Goal: Information Seeking & Learning: Check status

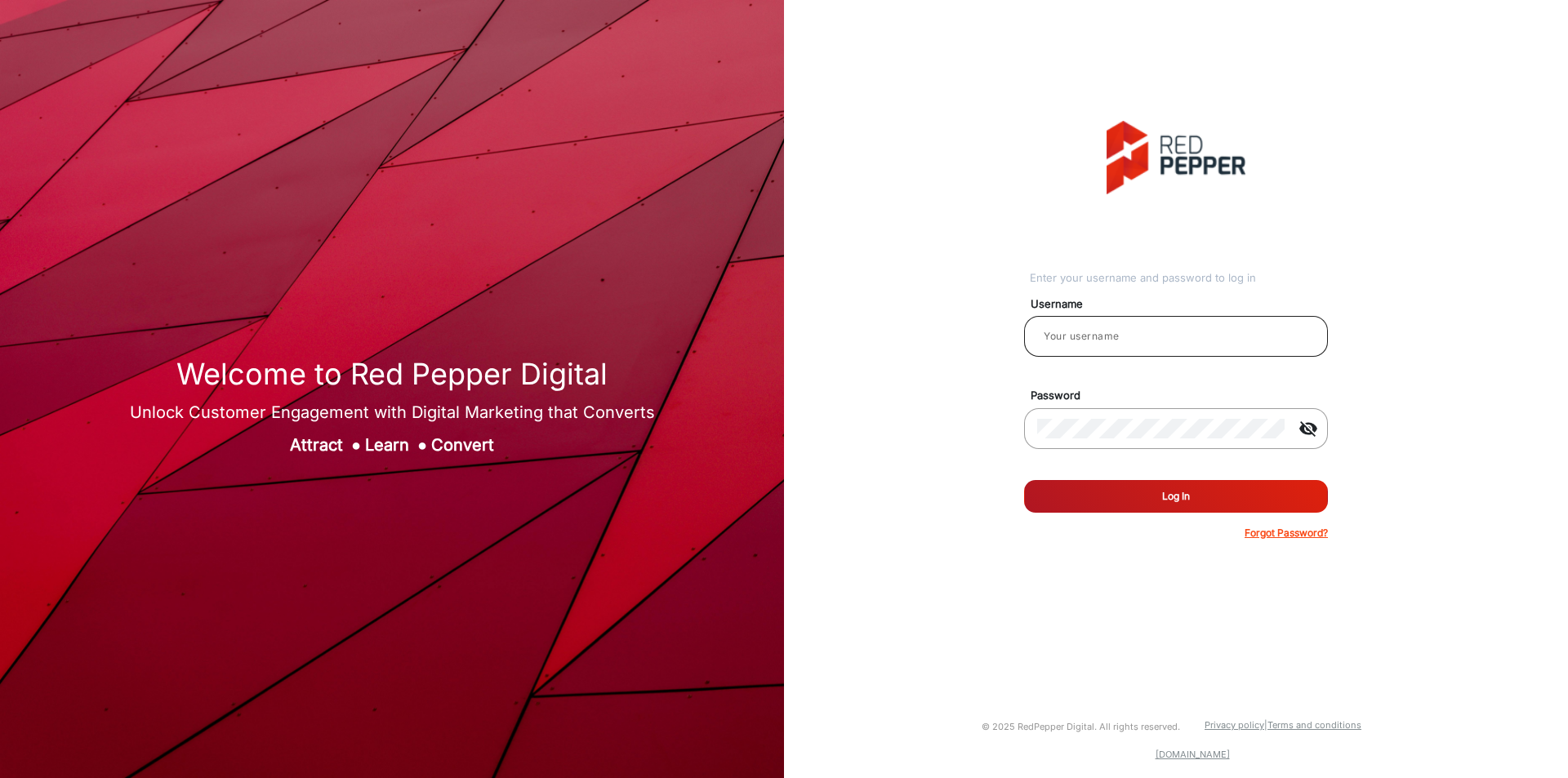
click at [1224, 334] on input "email" at bounding box center [1175, 336] width 278 height 19
type input "[PERSON_NAME]"
click at [1124, 510] on button "Log In" at bounding box center [1176, 496] width 304 height 33
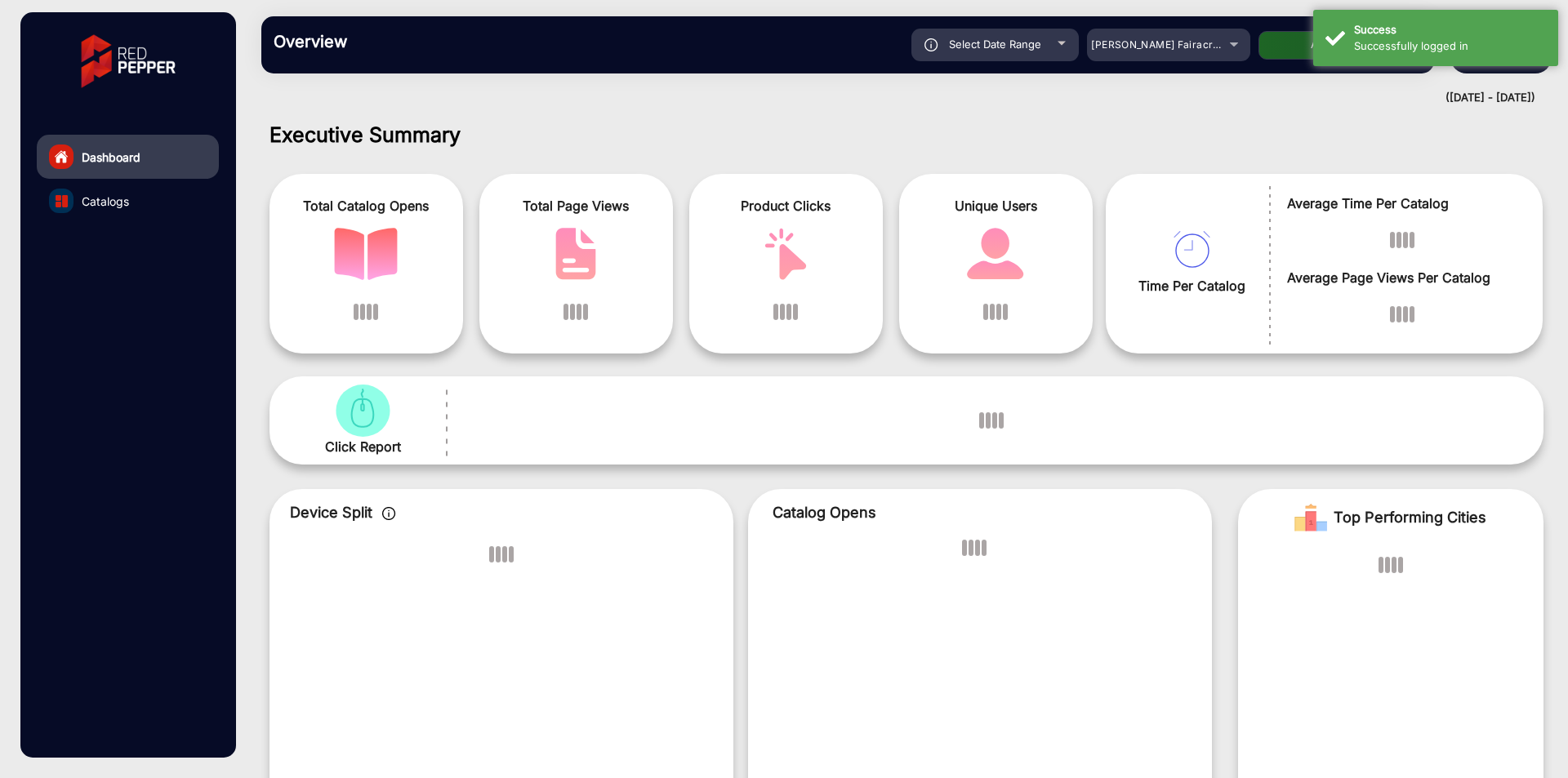
scroll to position [13, 0]
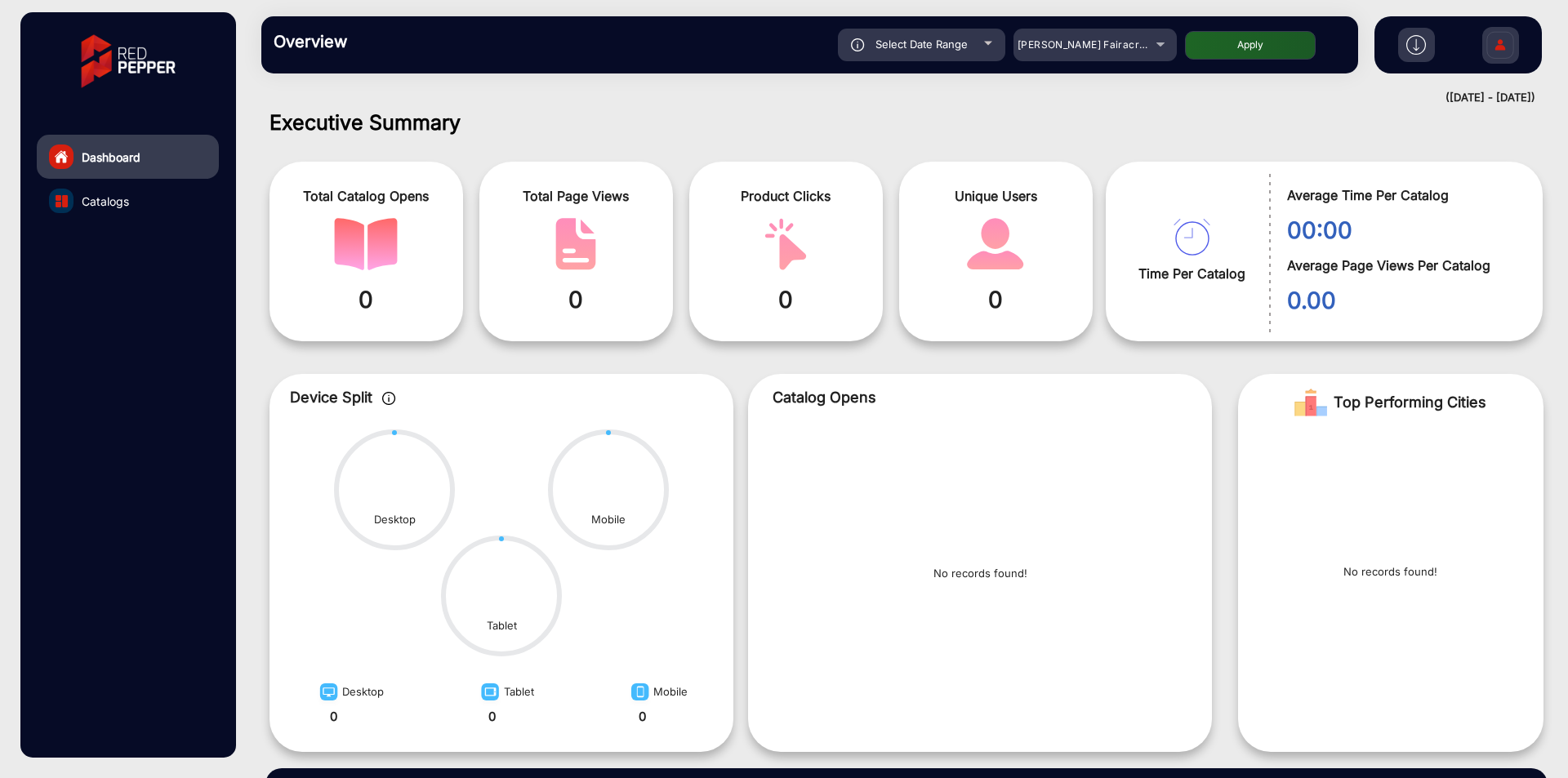
click at [979, 44] on div "Select Date Range" at bounding box center [920, 45] width 167 height 33
type input "[DATE]"
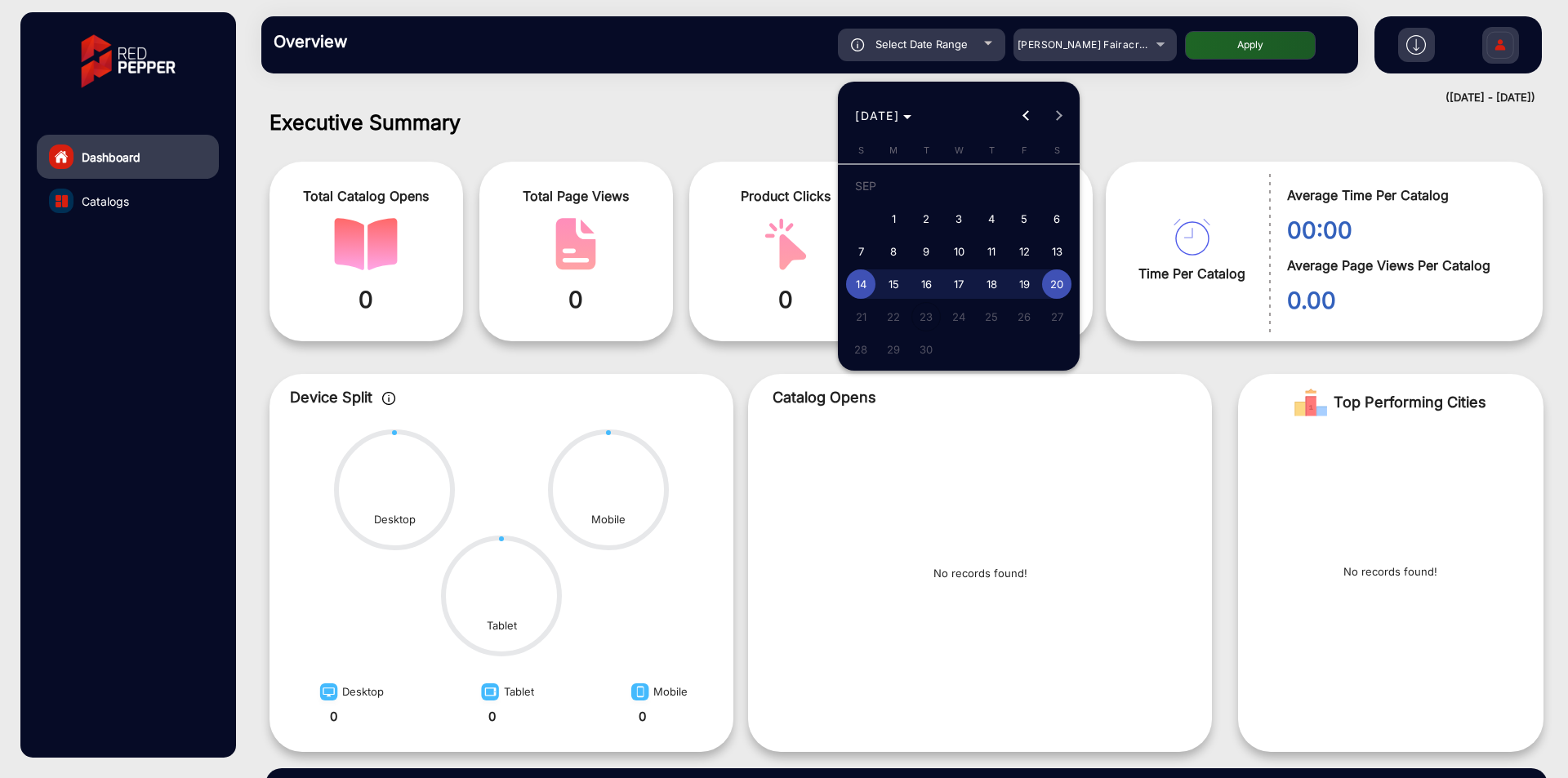
click at [900, 213] on span "1" at bounding box center [893, 219] width 29 height 29
type input "9/1/2025"
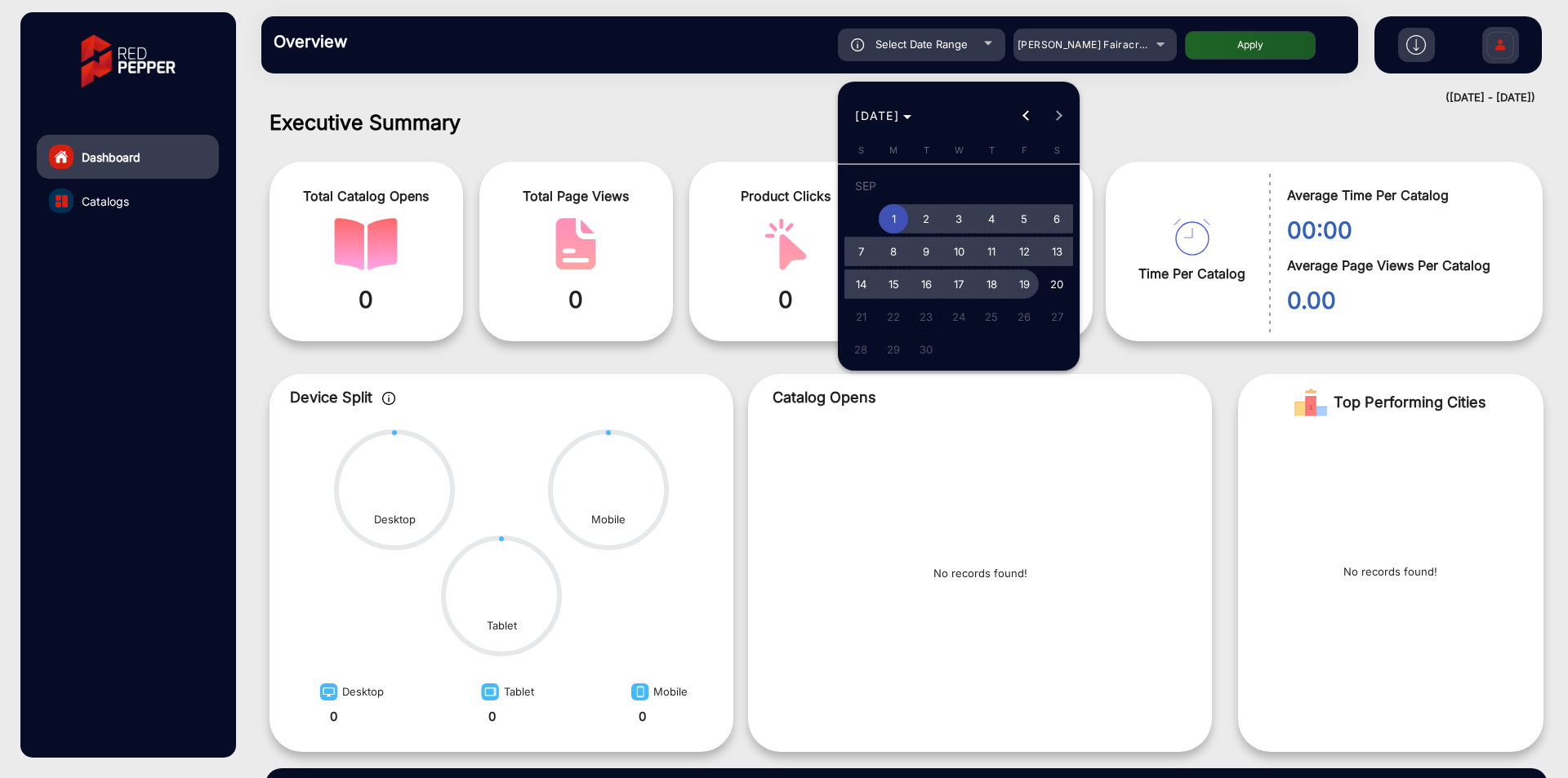
click at [1039, 274] on button "19" at bounding box center [1024, 284] width 33 height 33
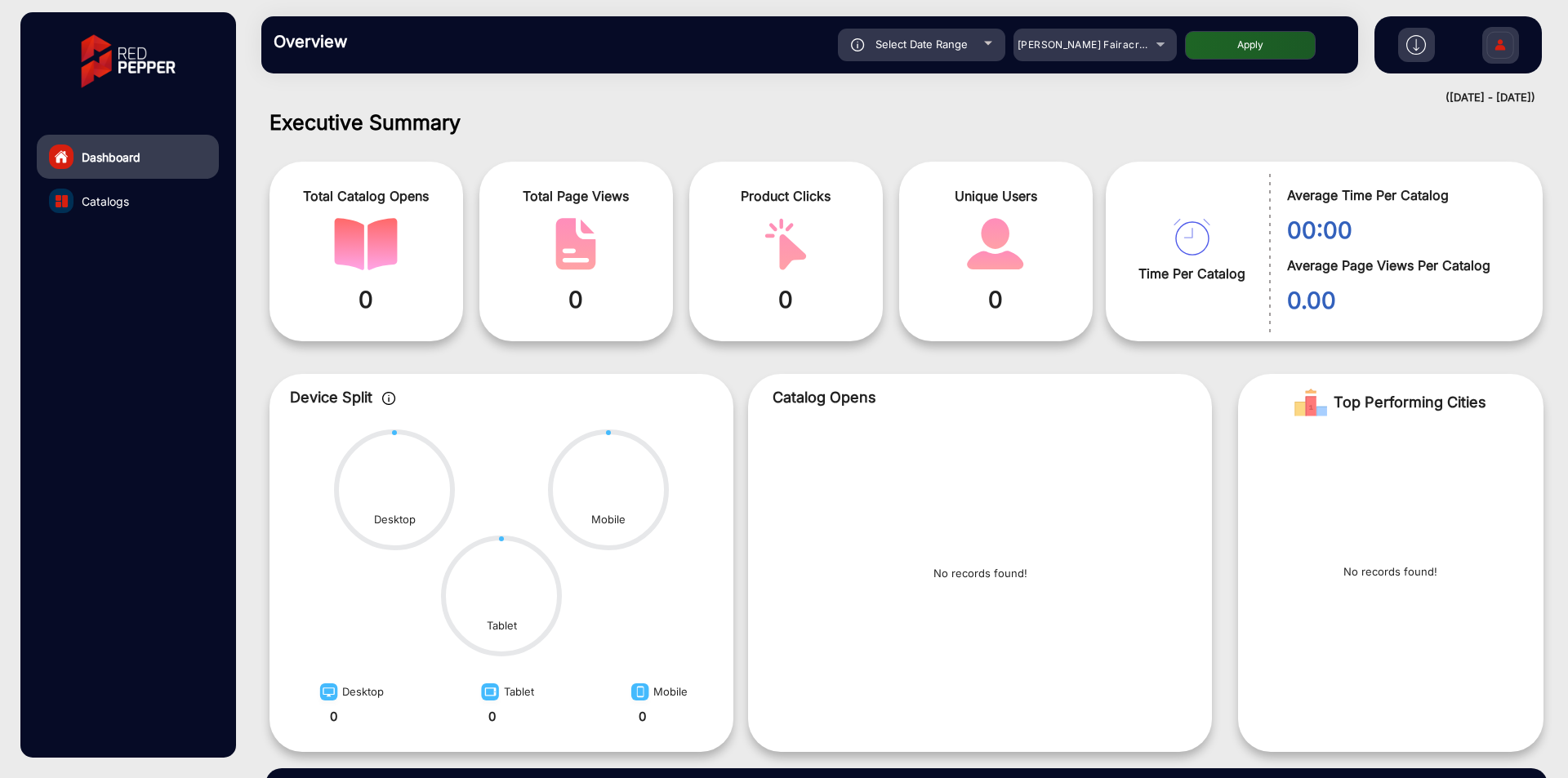
type input "9/19/2025"
click at [1147, 40] on div "[PERSON_NAME] Fairacre Farms" at bounding box center [1082, 45] width 131 height 19
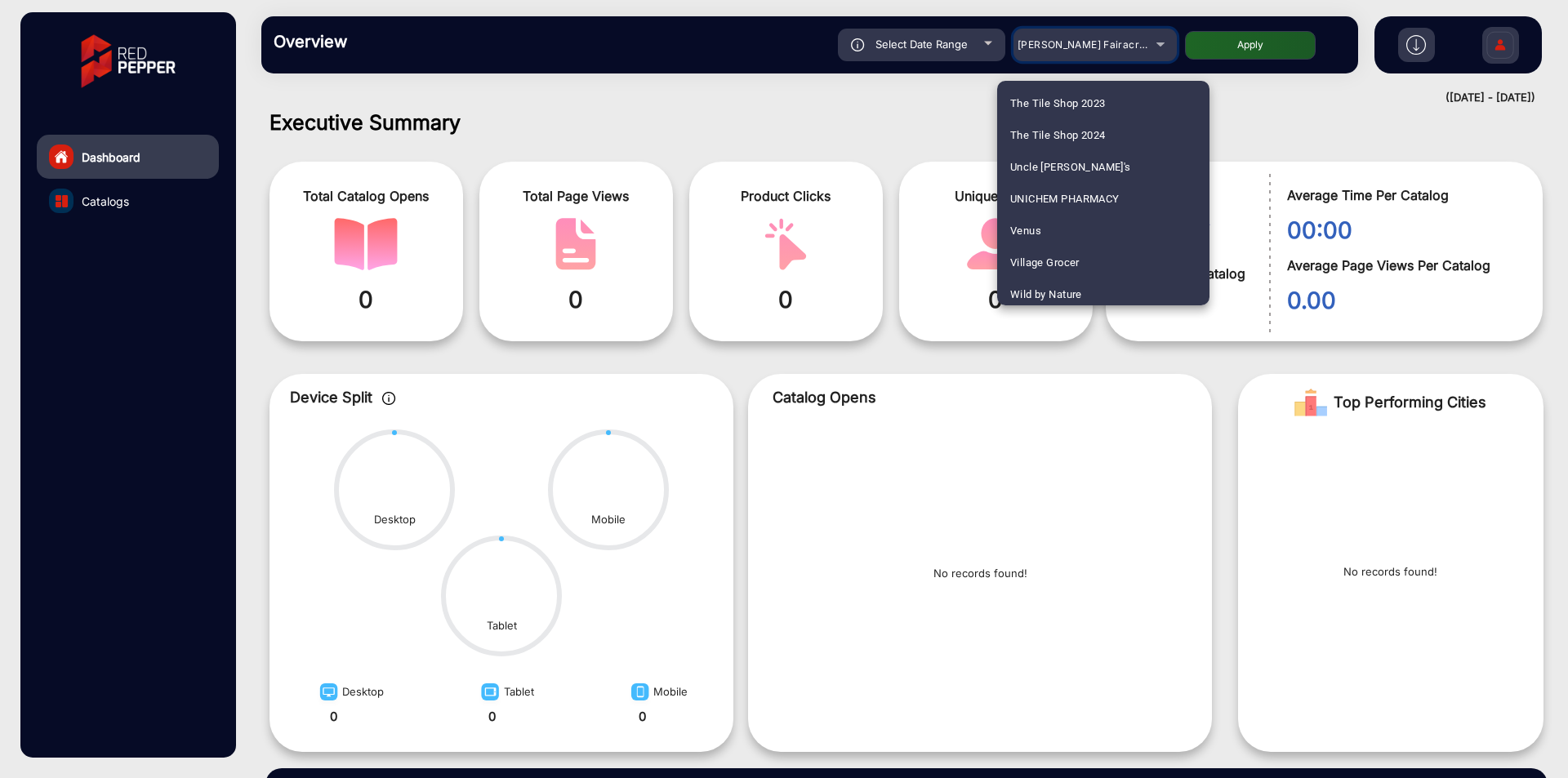
scroll to position [2495, 0]
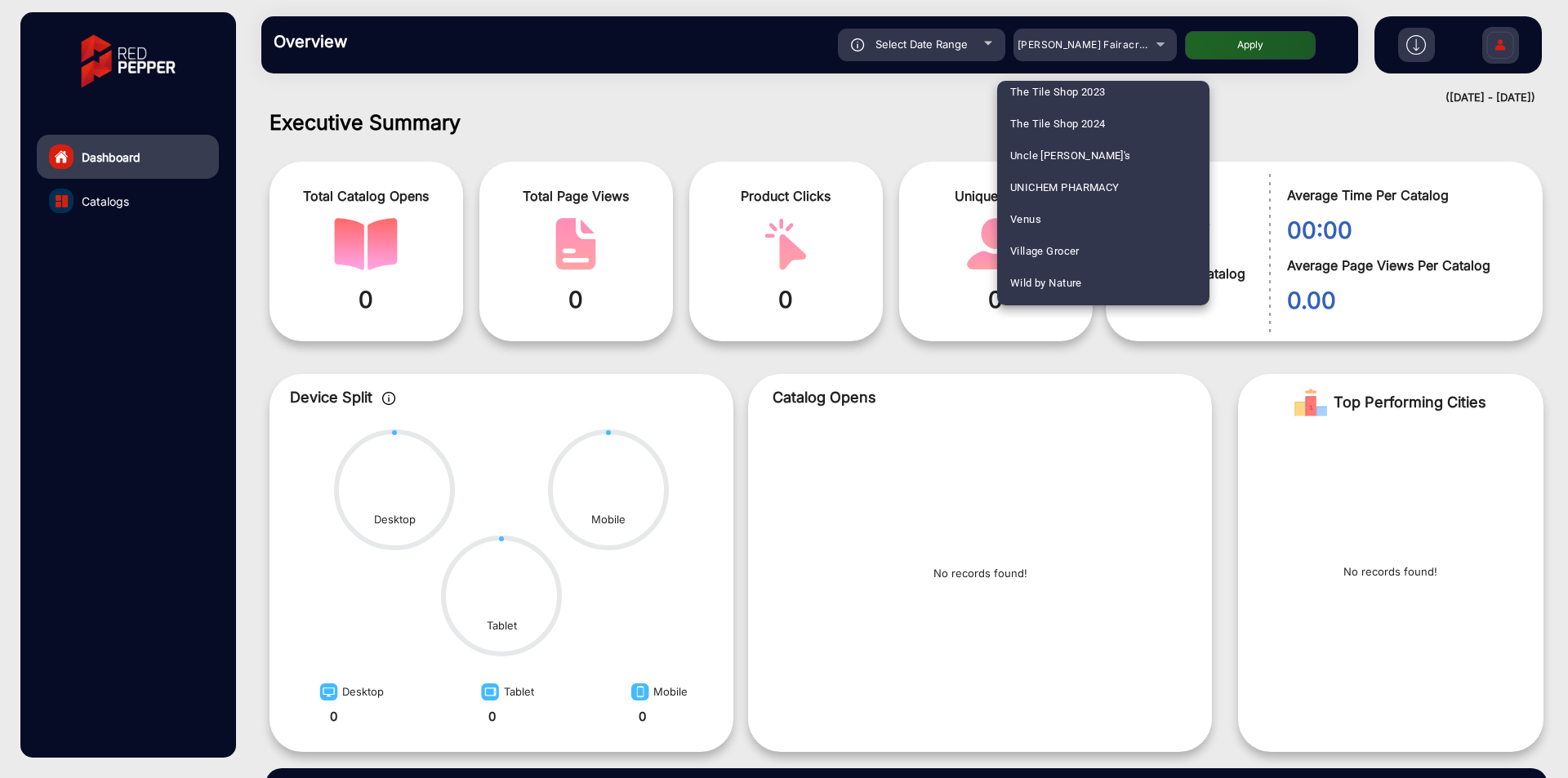
click at [817, 158] on div at bounding box center [784, 389] width 1568 height 778
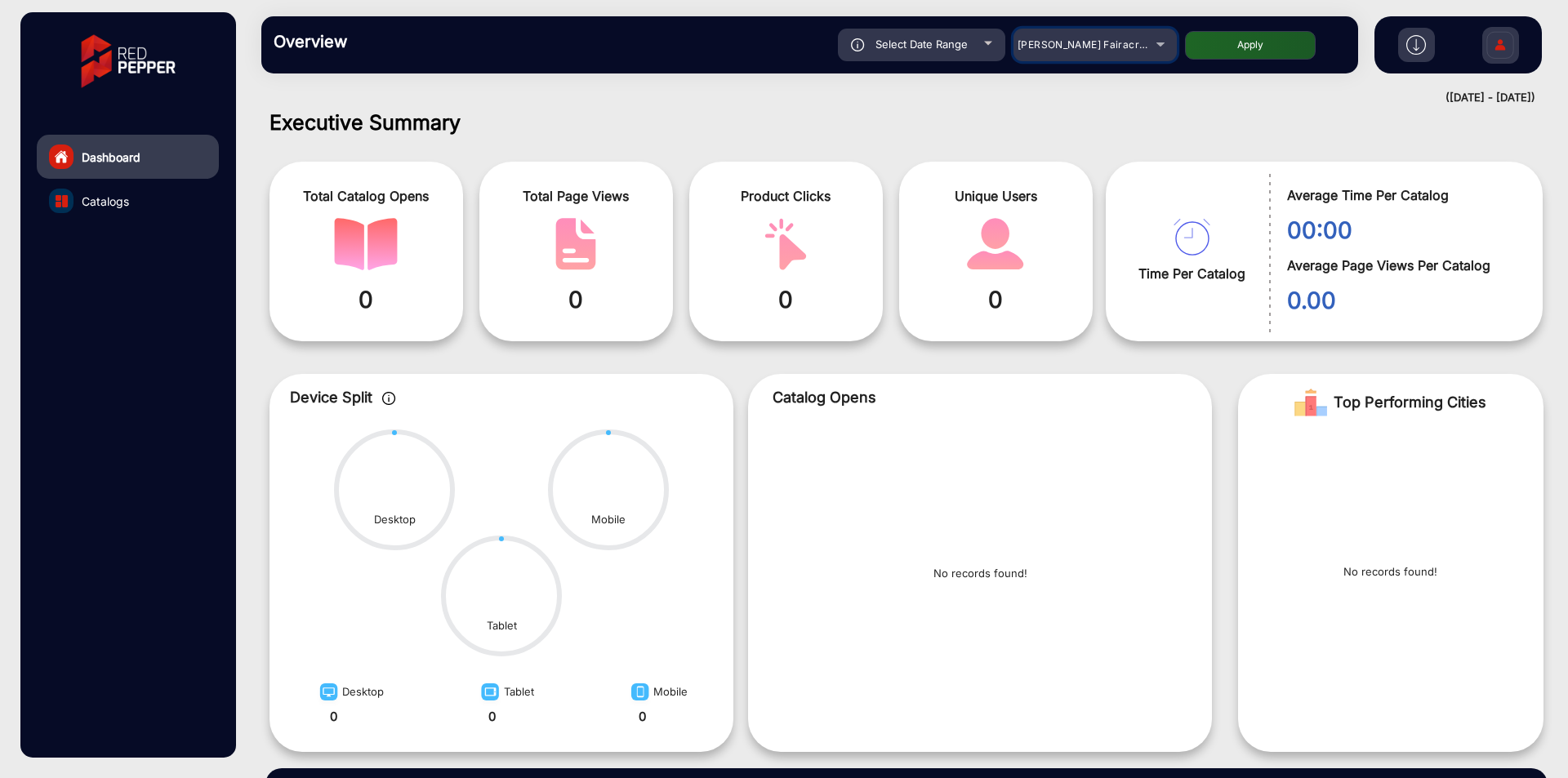
click at [1129, 49] on span "[PERSON_NAME] Fairacre Farms" at bounding box center [1098, 45] width 162 height 13
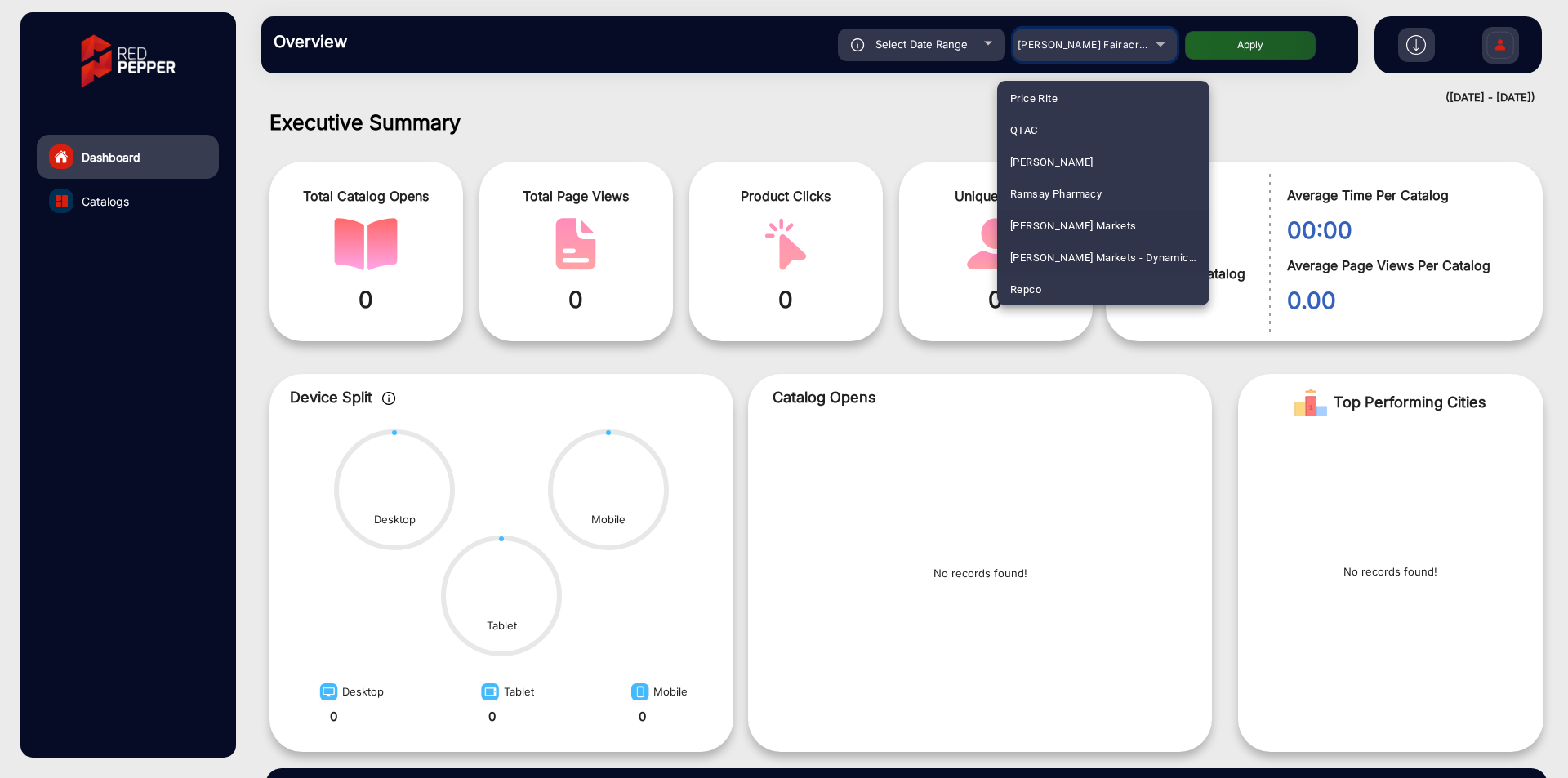
scroll to position [2146, 0]
click at [780, 159] on div at bounding box center [784, 389] width 1568 height 778
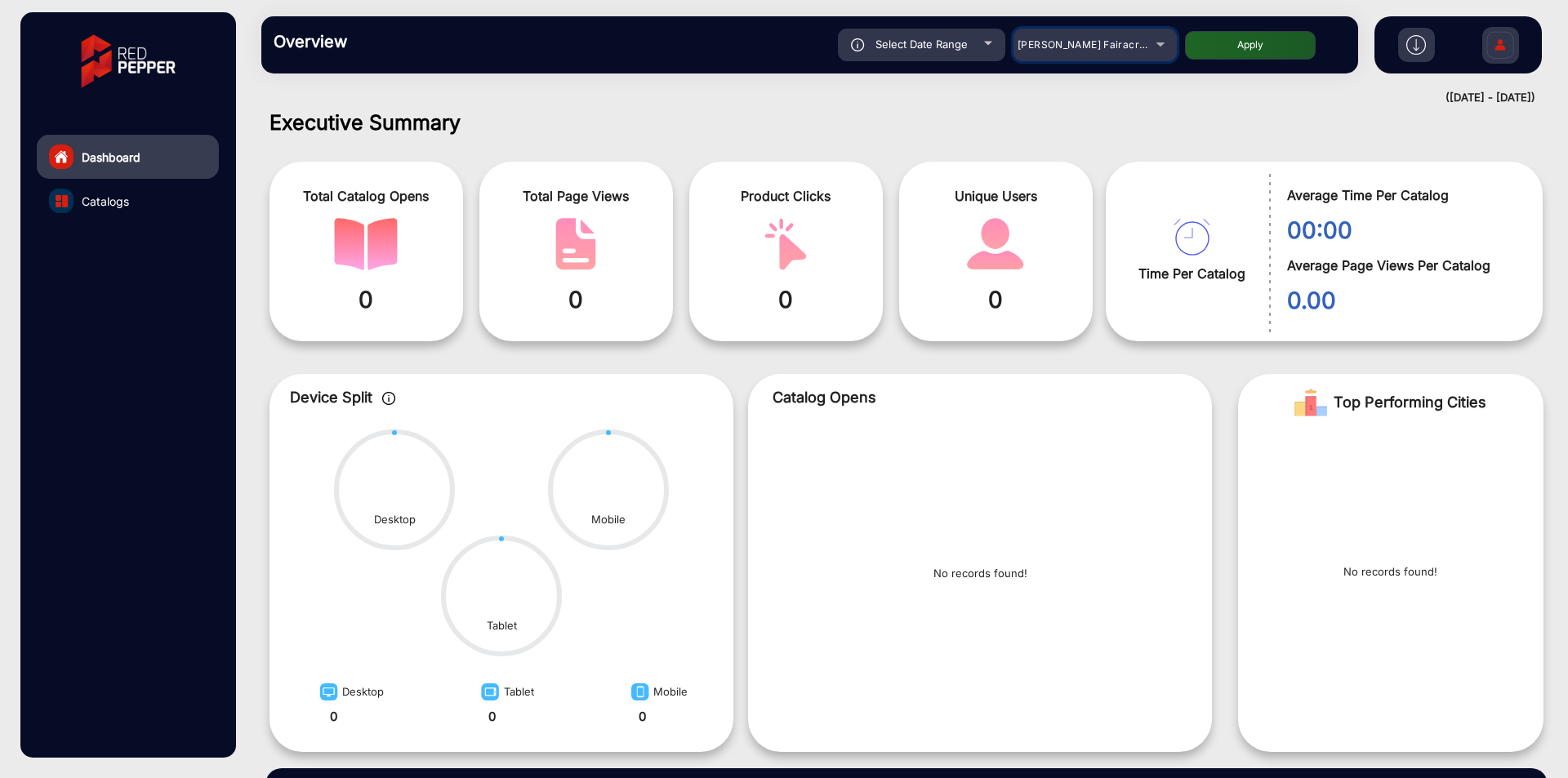
click at [1052, 42] on span "[PERSON_NAME] Fairacre Farms" at bounding box center [1098, 45] width 162 height 13
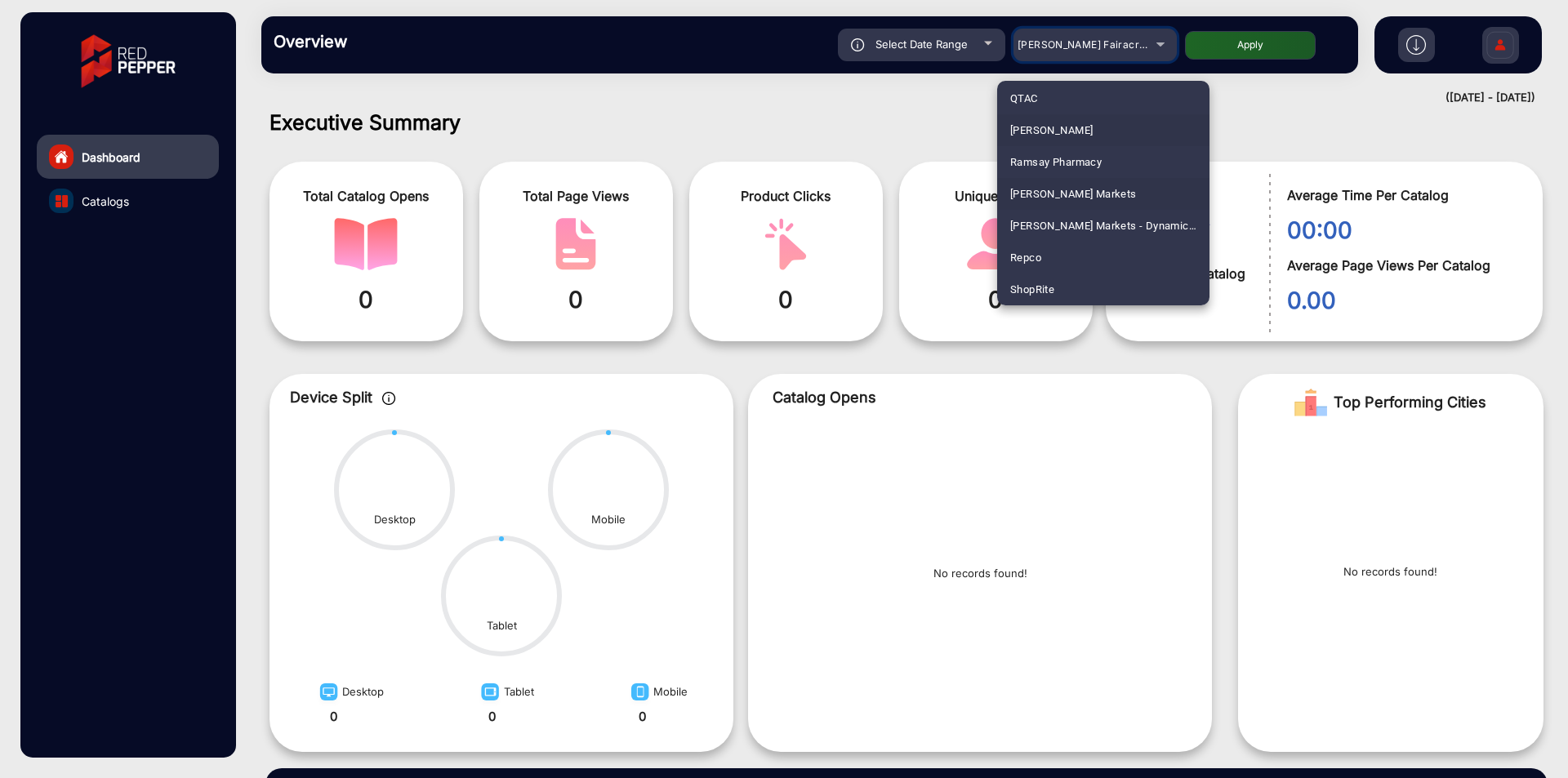
scroll to position [2177, 0]
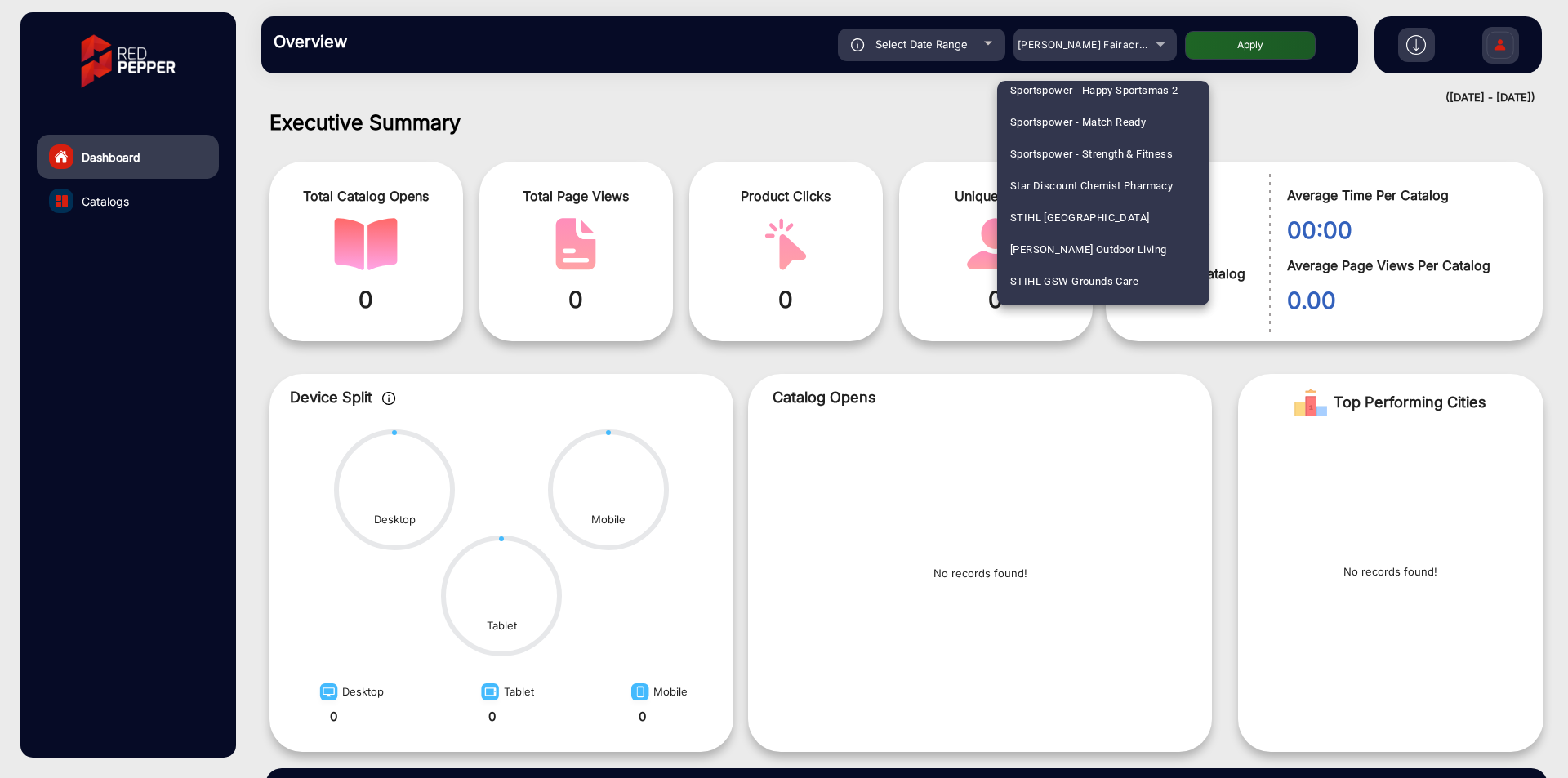
click at [910, 184] on div at bounding box center [784, 389] width 1568 height 778
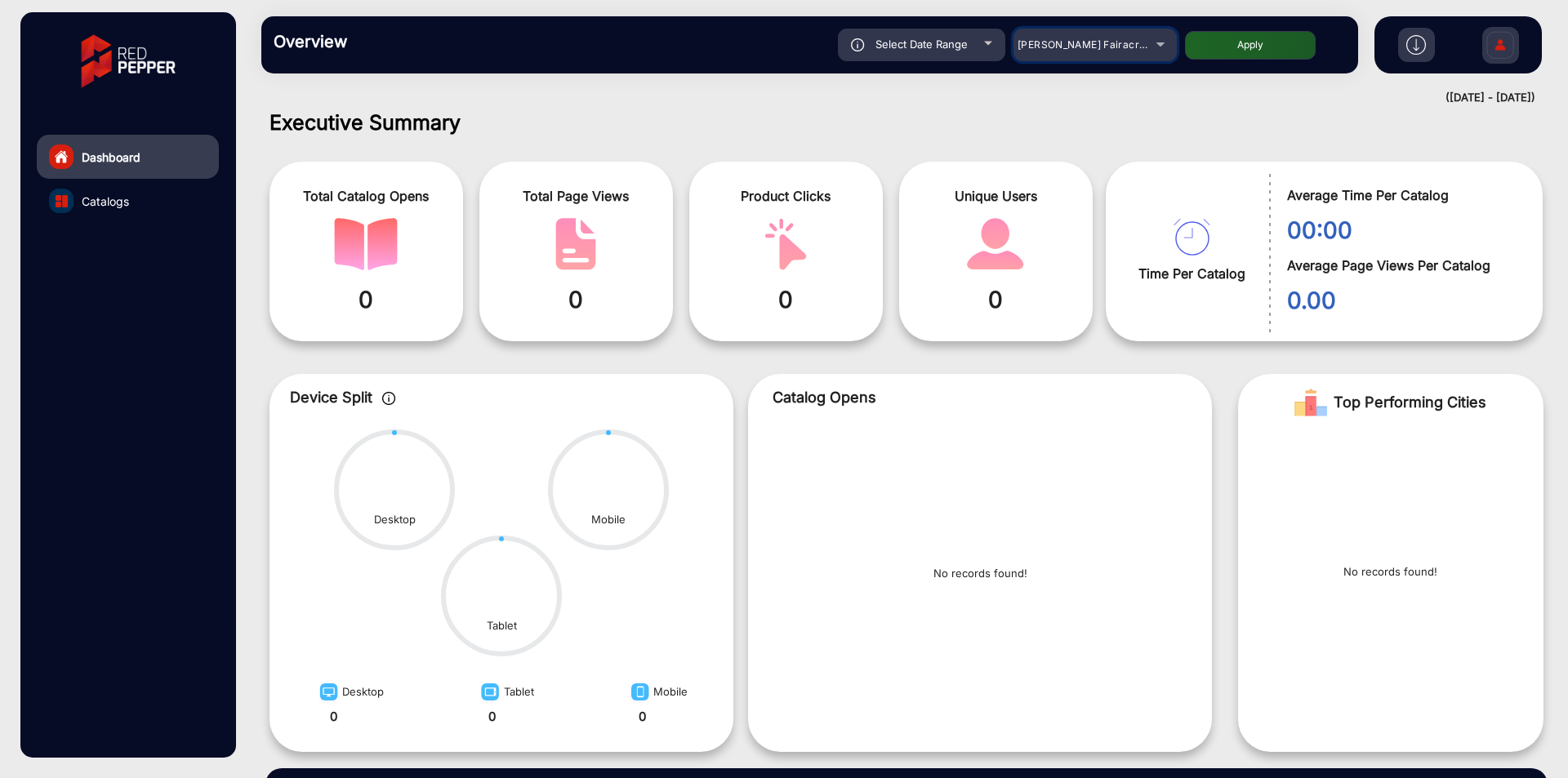
click at [1082, 39] on span "[PERSON_NAME] Fairacre Farms" at bounding box center [1098, 45] width 162 height 13
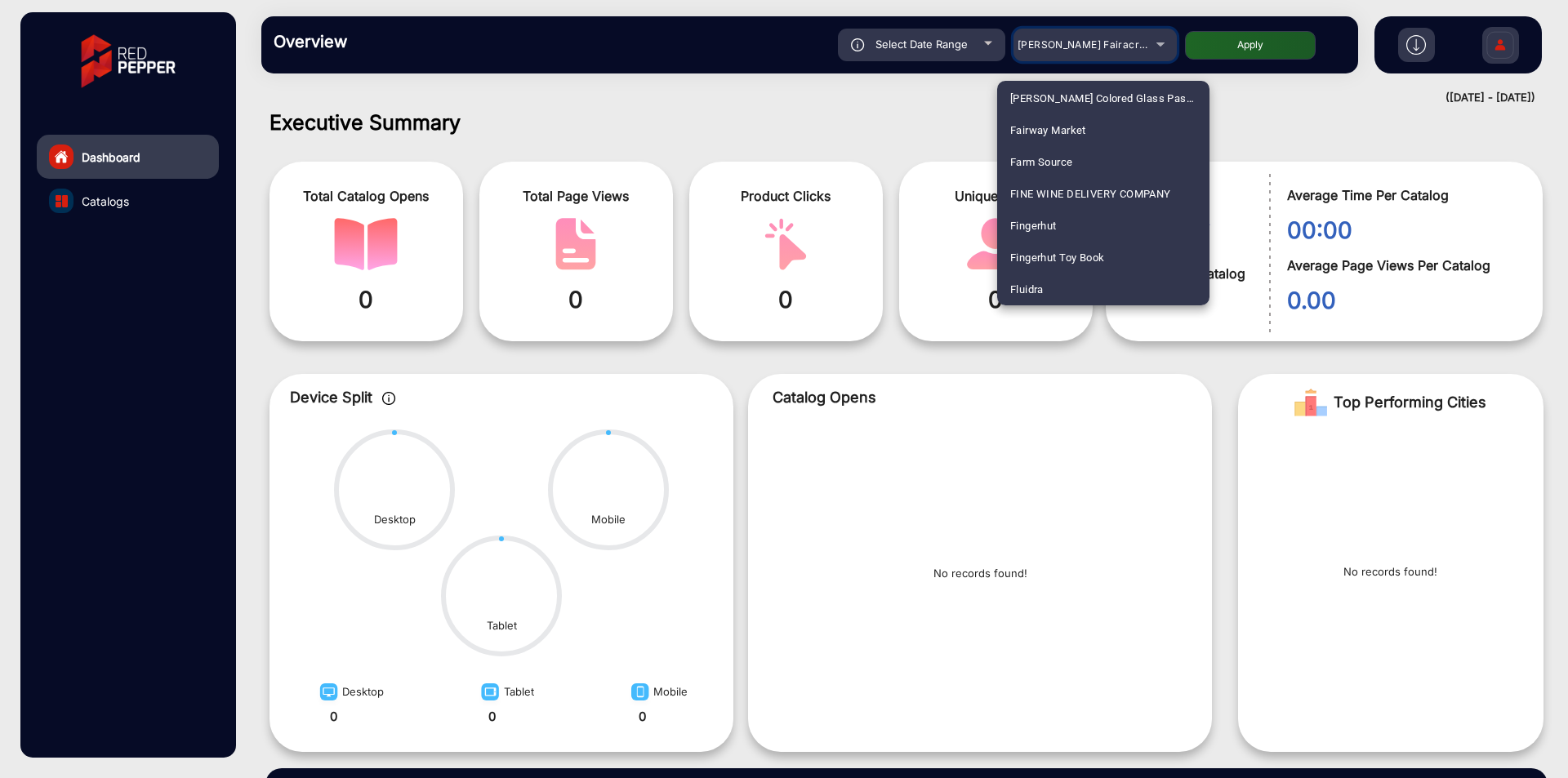
scroll to position [769, 0]
click at [1043, 269] on span "Fluidra" at bounding box center [1026, 257] width 34 height 32
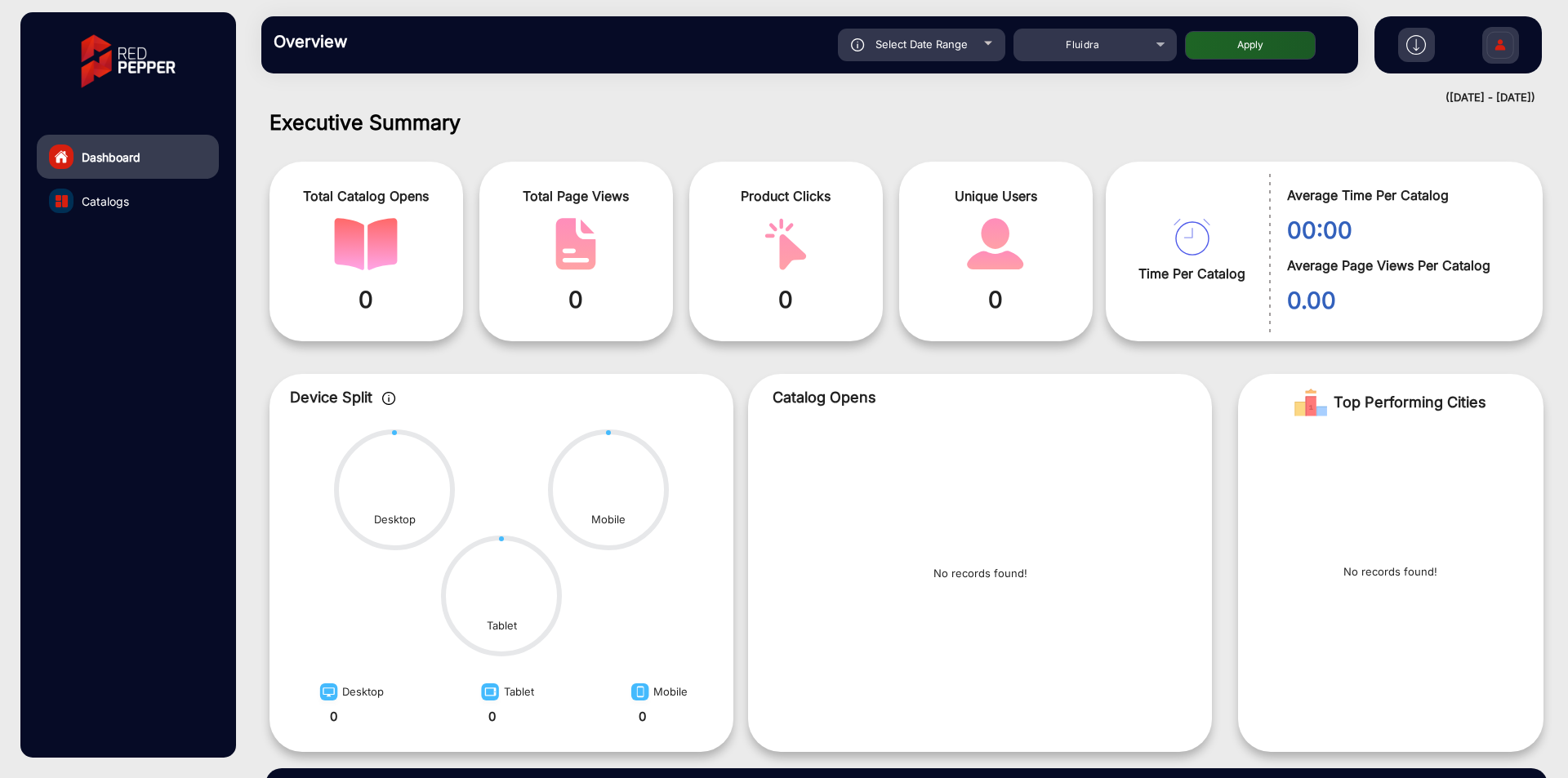
click at [1264, 42] on button "Apply" at bounding box center [1250, 45] width 131 height 29
type input "9/1/2025"
type input "9/19/2025"
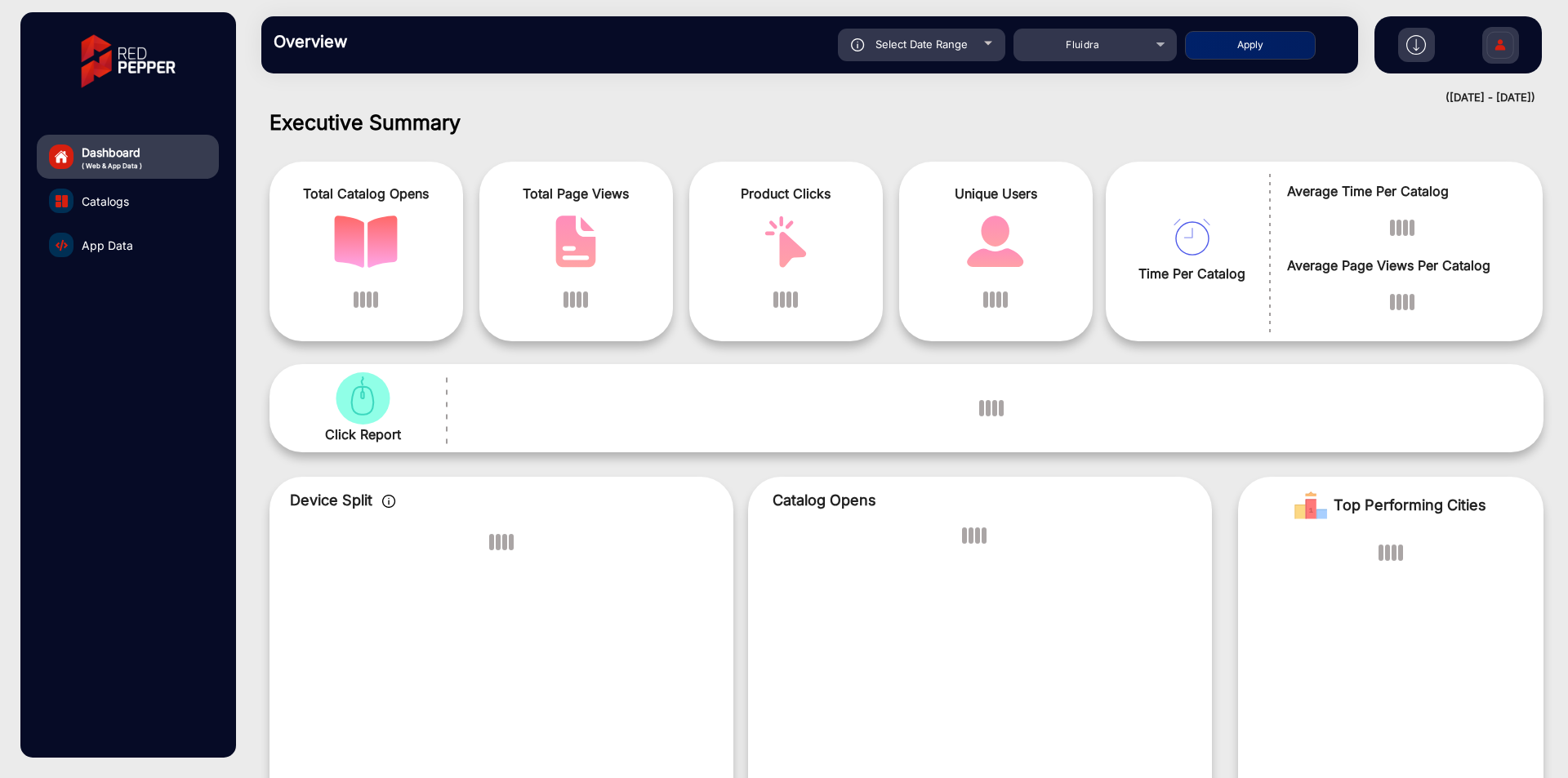
click at [950, 43] on span "Select Date Range" at bounding box center [920, 44] width 92 height 13
type input "9/1/2025"
type input "9/19/2025"
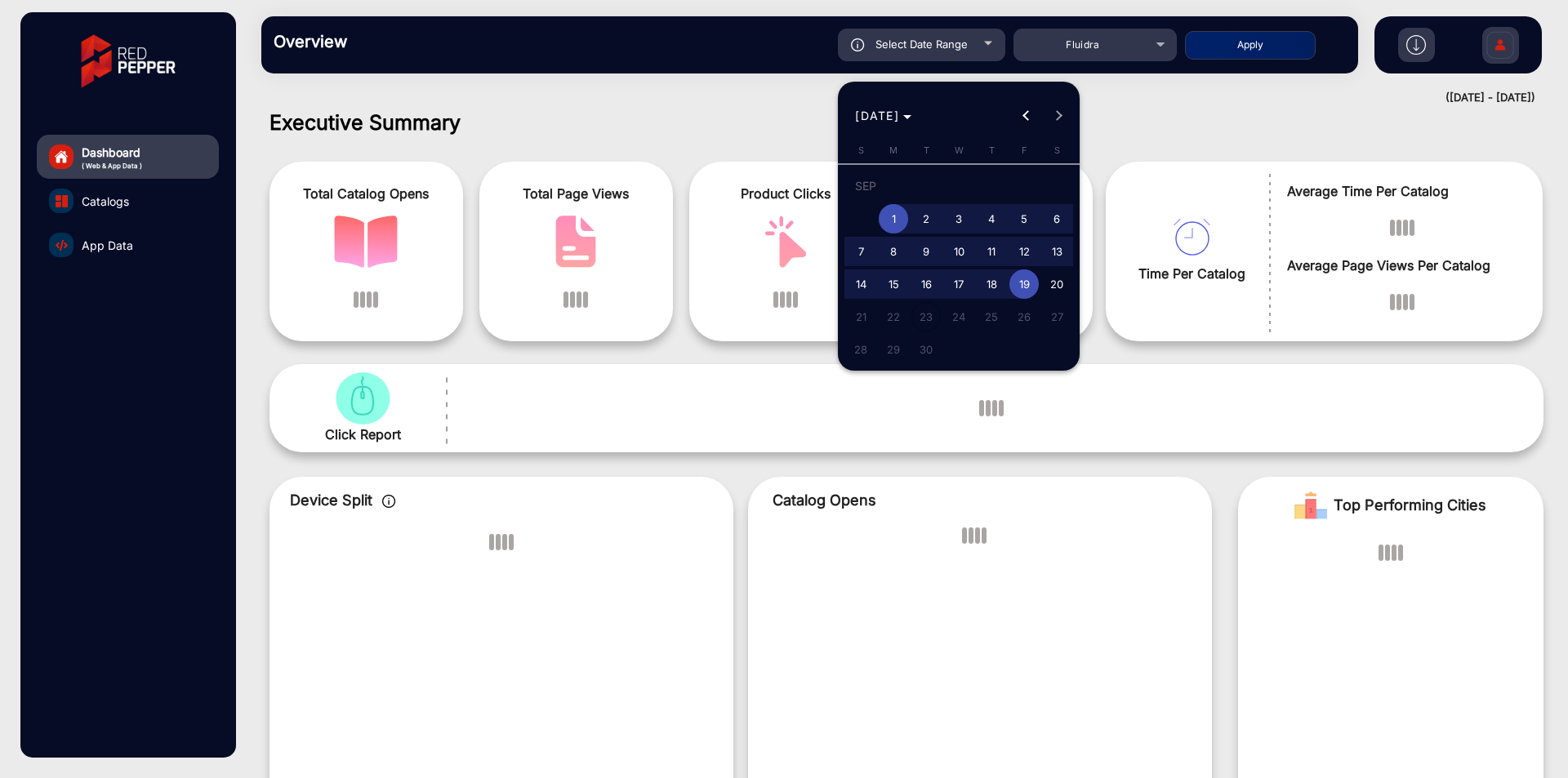
click at [1267, 228] on div at bounding box center [784, 389] width 1568 height 778
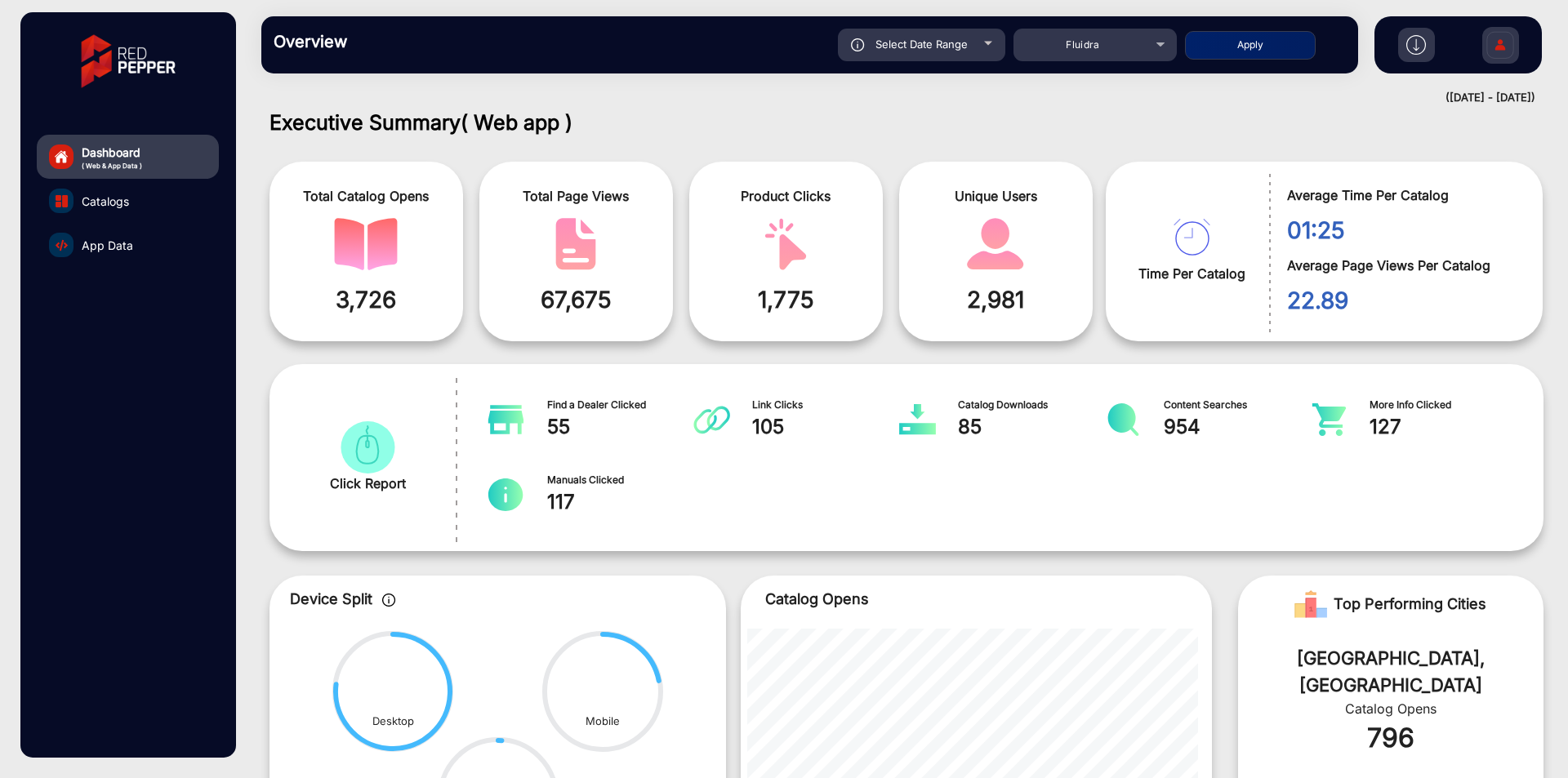
click at [123, 241] on span "App Data" at bounding box center [106, 246] width 51 height 17
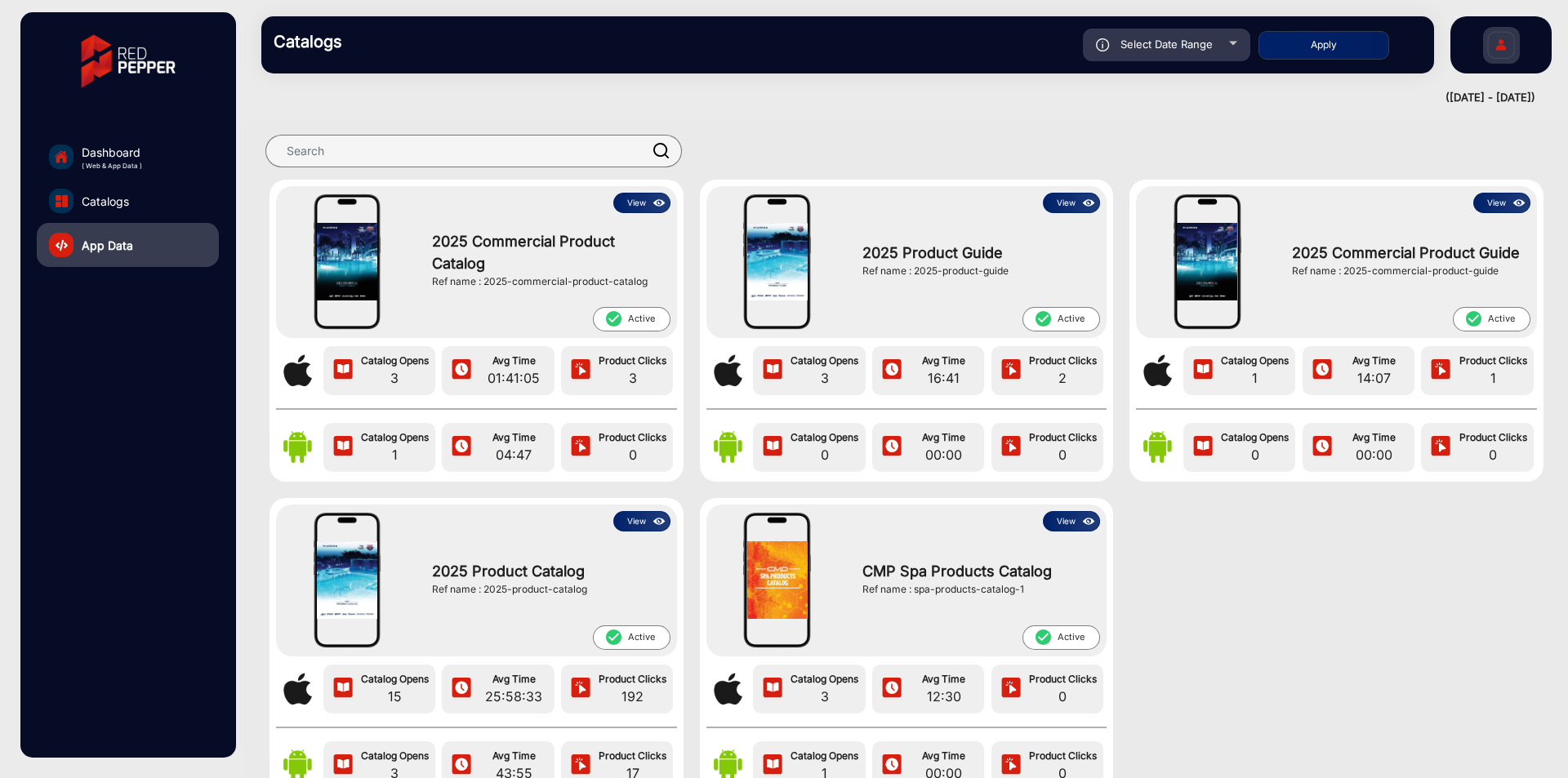
scroll to position [219, 0]
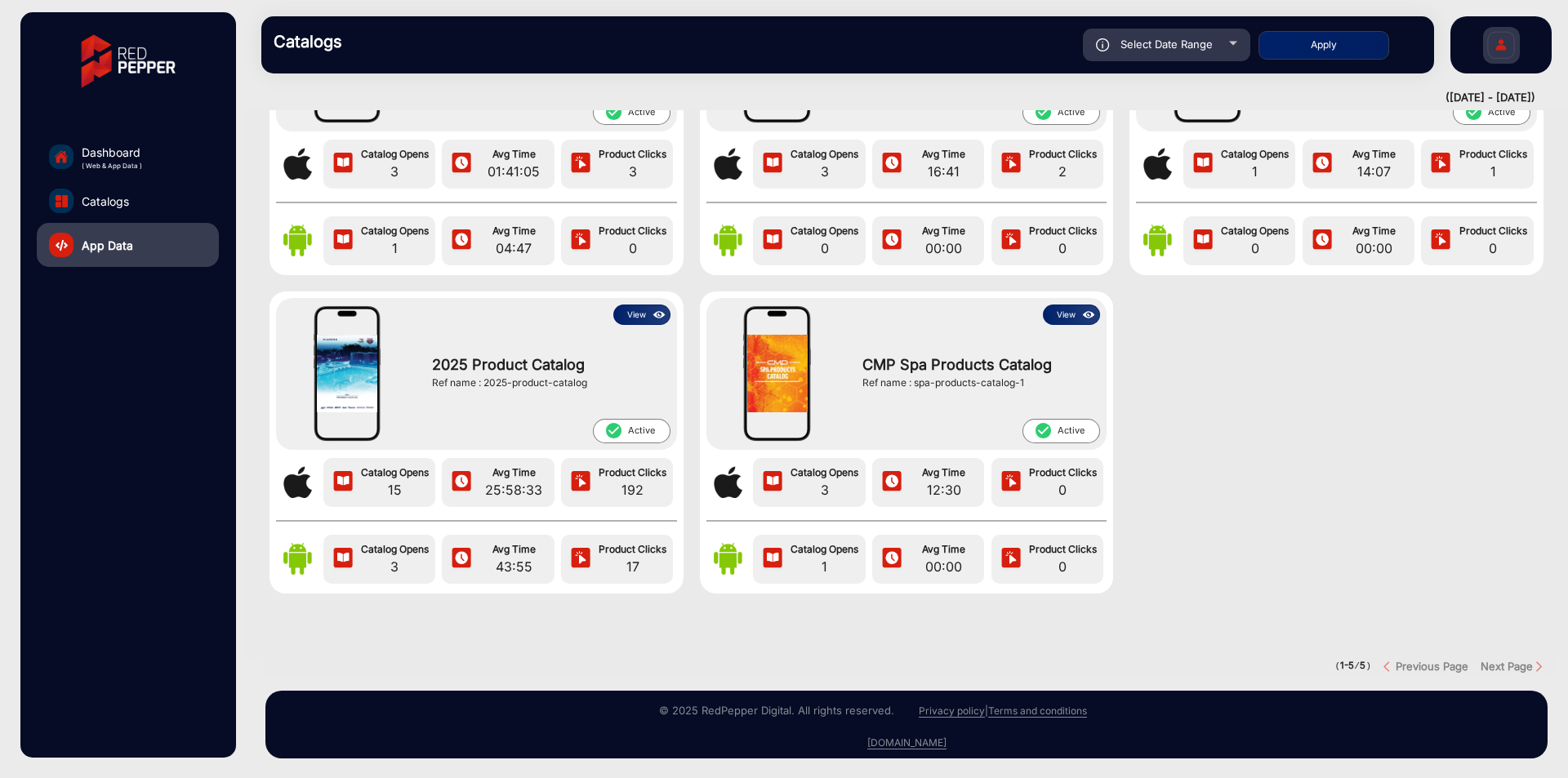
click at [657, 306] on img at bounding box center [658, 314] width 18 height 18
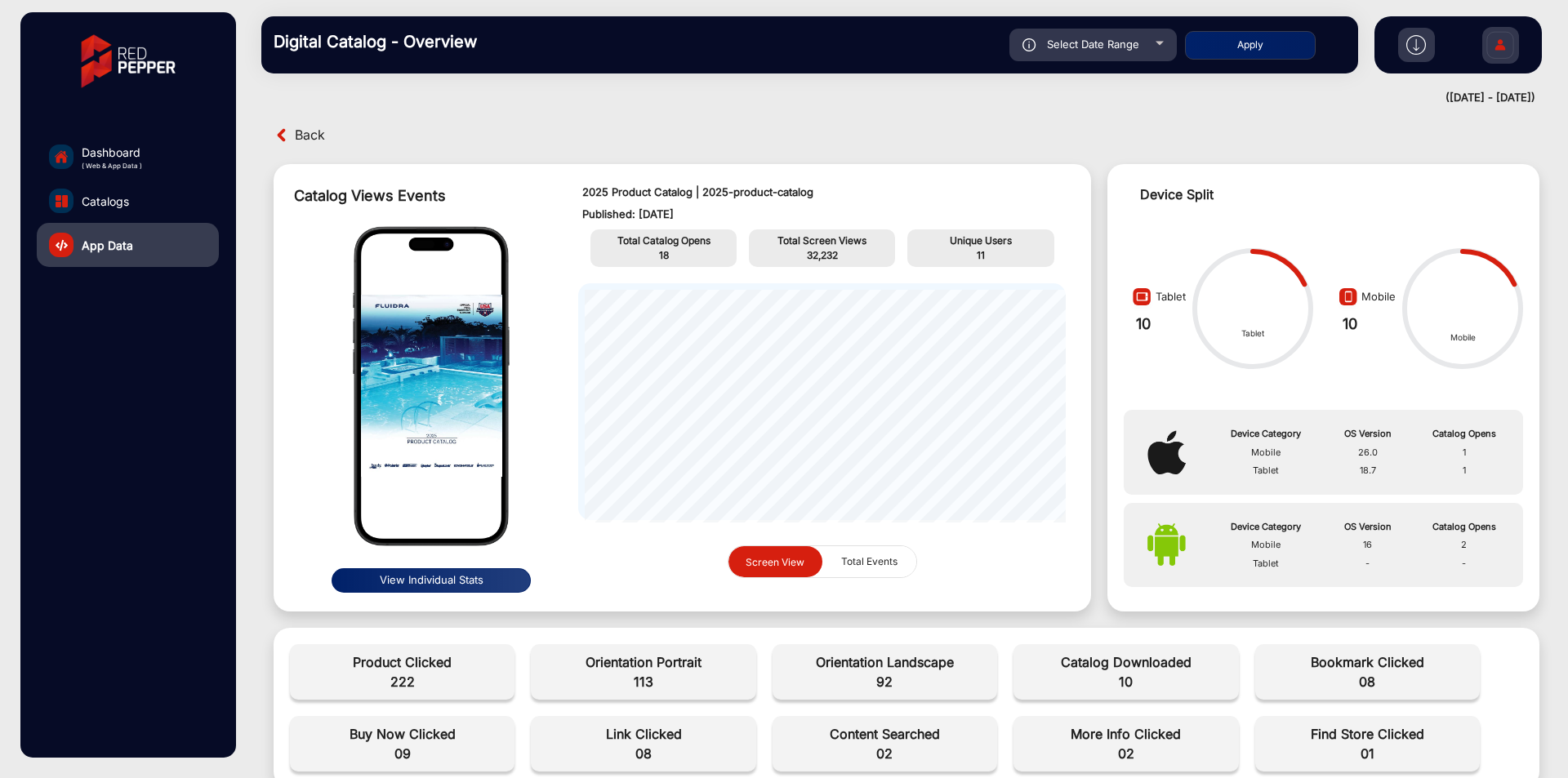
click at [470, 577] on button "View Individual Stats" at bounding box center [431, 580] width 200 height 24
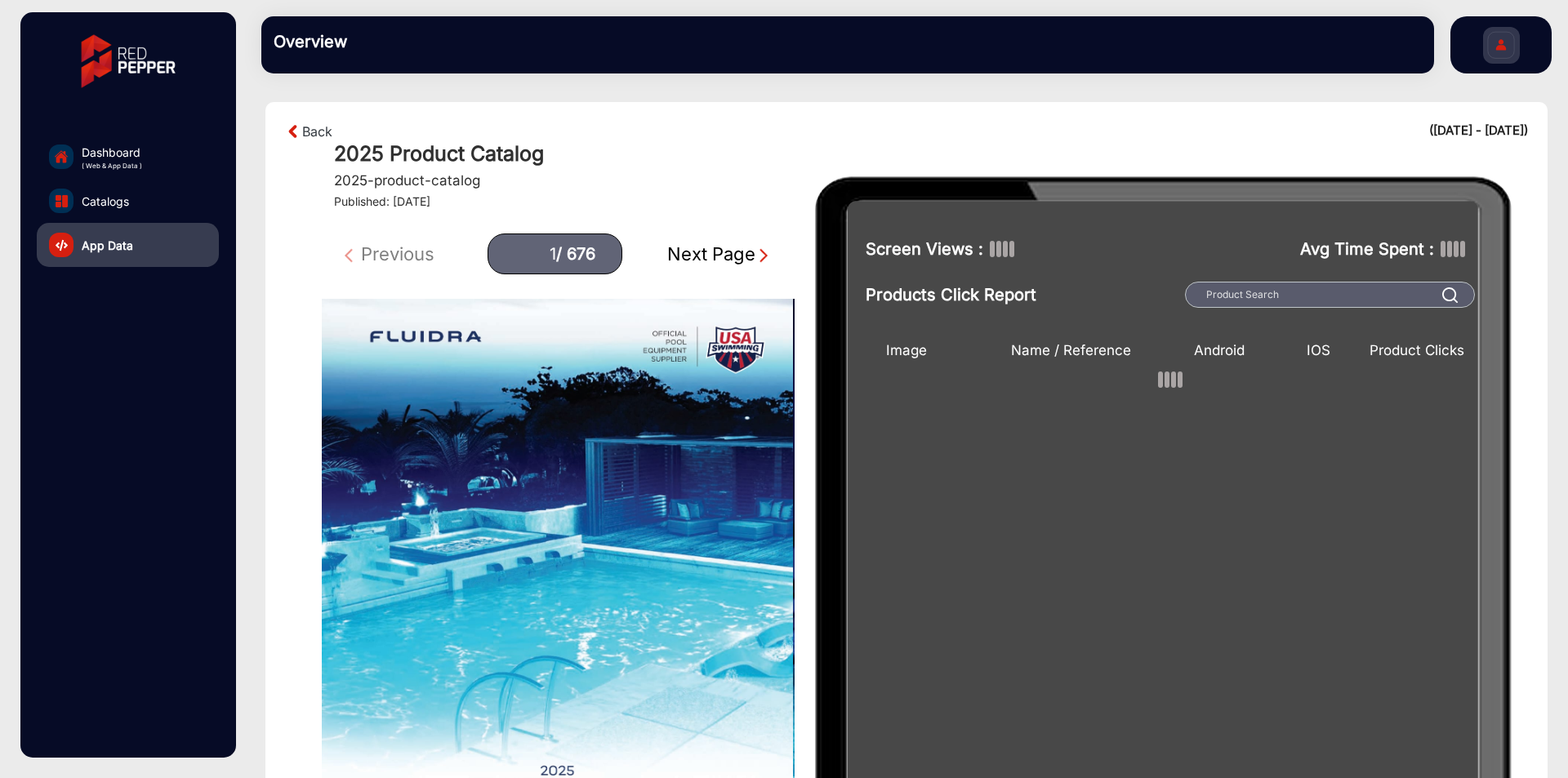
click at [1438, 141] on h1 "2025 Product Catalog" at bounding box center [930, 153] width 1193 height 24
click at [1442, 117] on section "Back (09-01-2025 - 09-19-2025) 2025 Product Catalog 2025-product-catalog Publis…" at bounding box center [906, 534] width 1282 height 866
click at [1442, 123] on div "(09-01-2025 - 09-19-2025)" at bounding box center [1478, 132] width 99 height 19
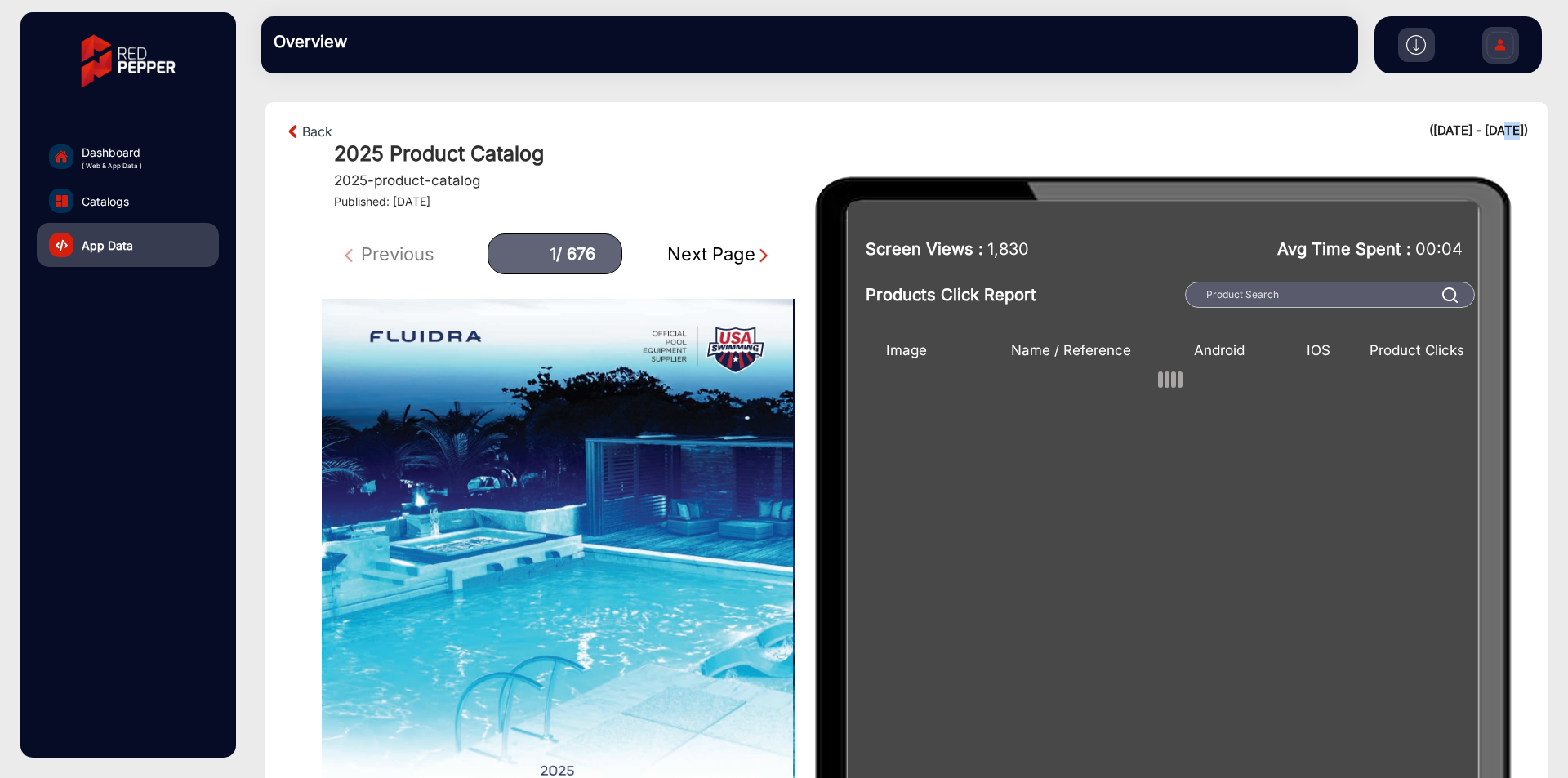
click at [1442, 123] on div "(09-01-2025 - 09-19-2025)" at bounding box center [1478, 132] width 99 height 19
click at [1482, 44] on div at bounding box center [1500, 45] width 37 height 37
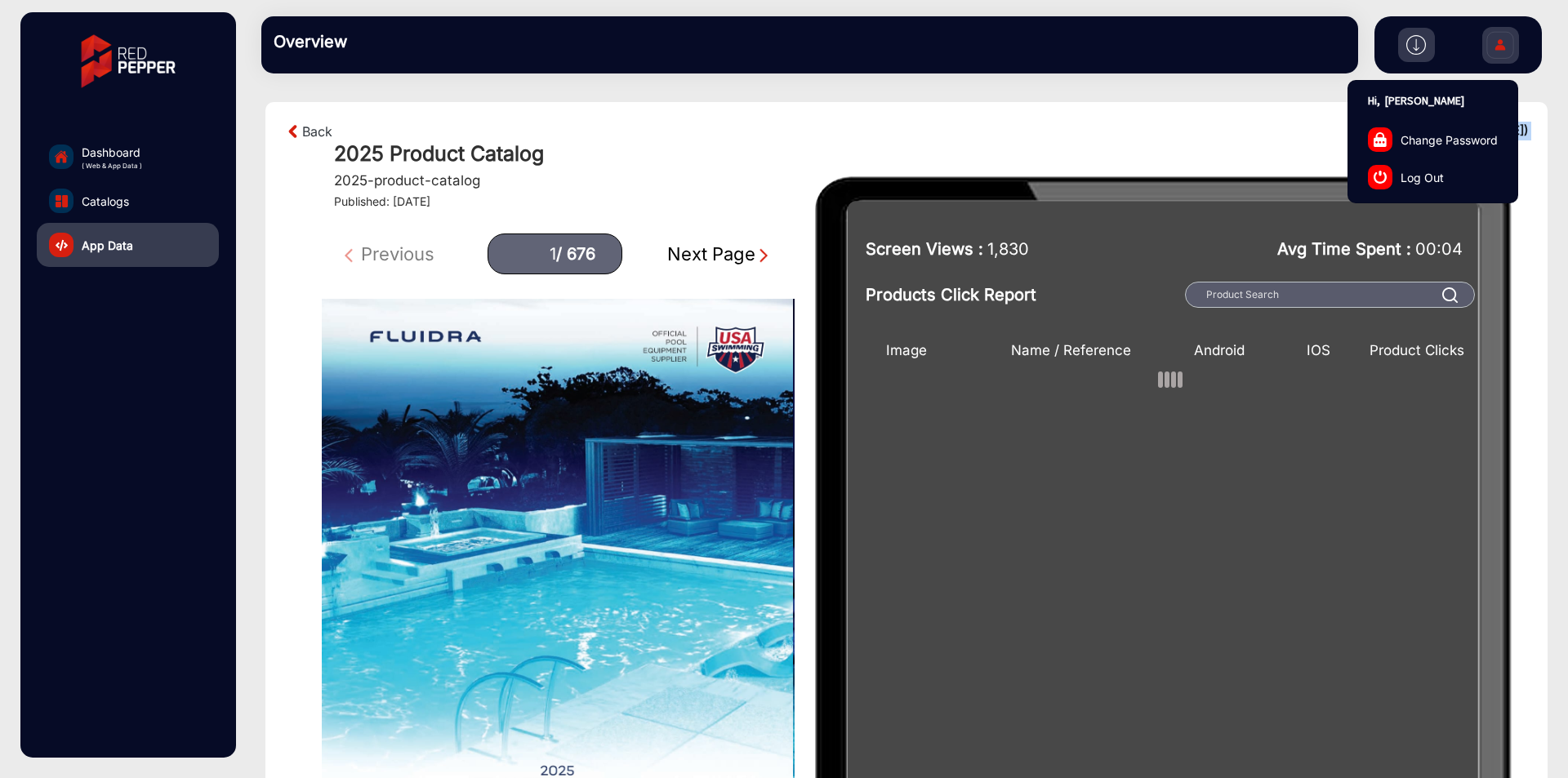
click at [1500, 45] on img at bounding box center [1499, 46] width 34 height 57
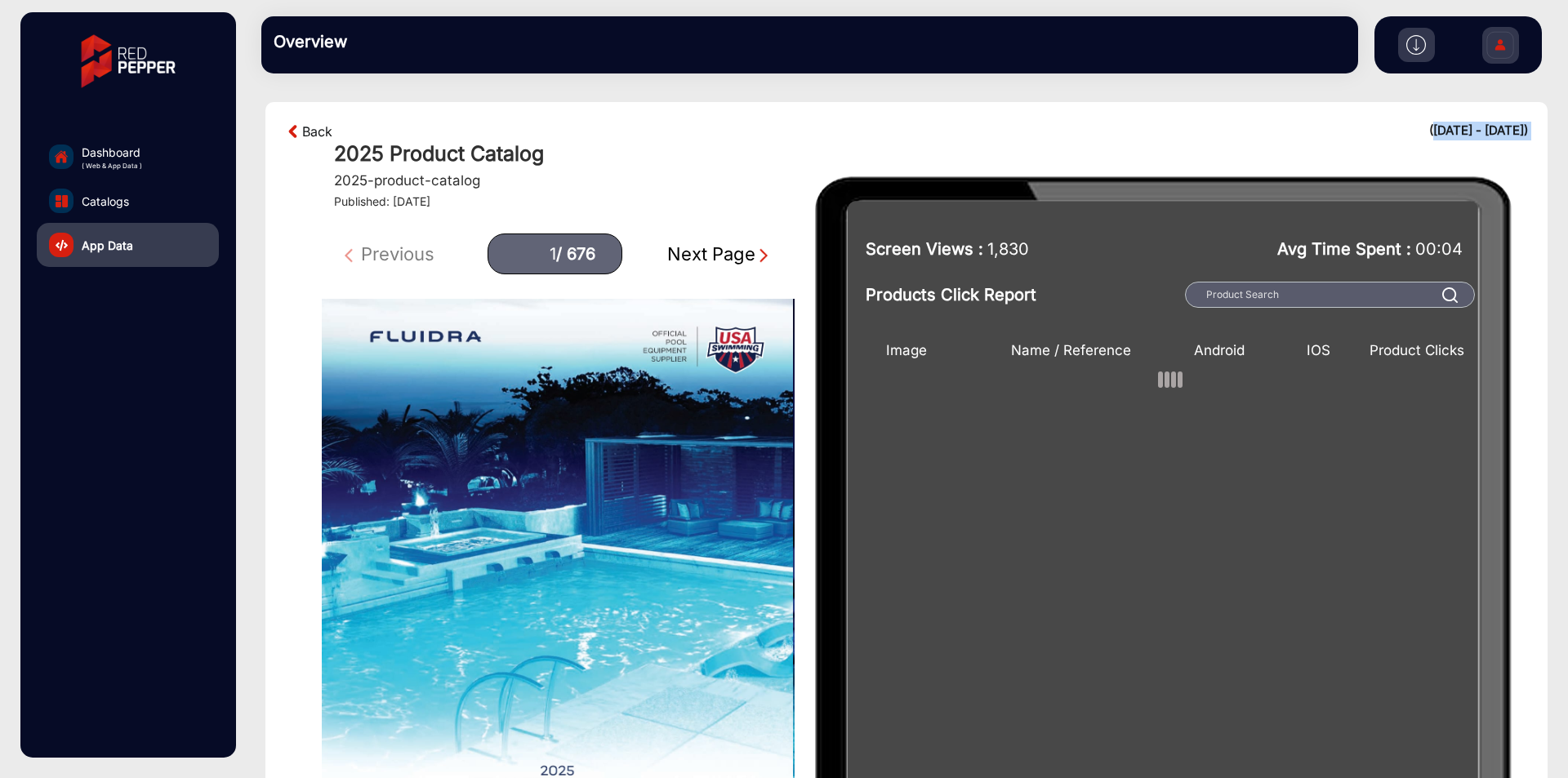
click at [312, 130] on link "Back" at bounding box center [317, 132] width 30 height 19
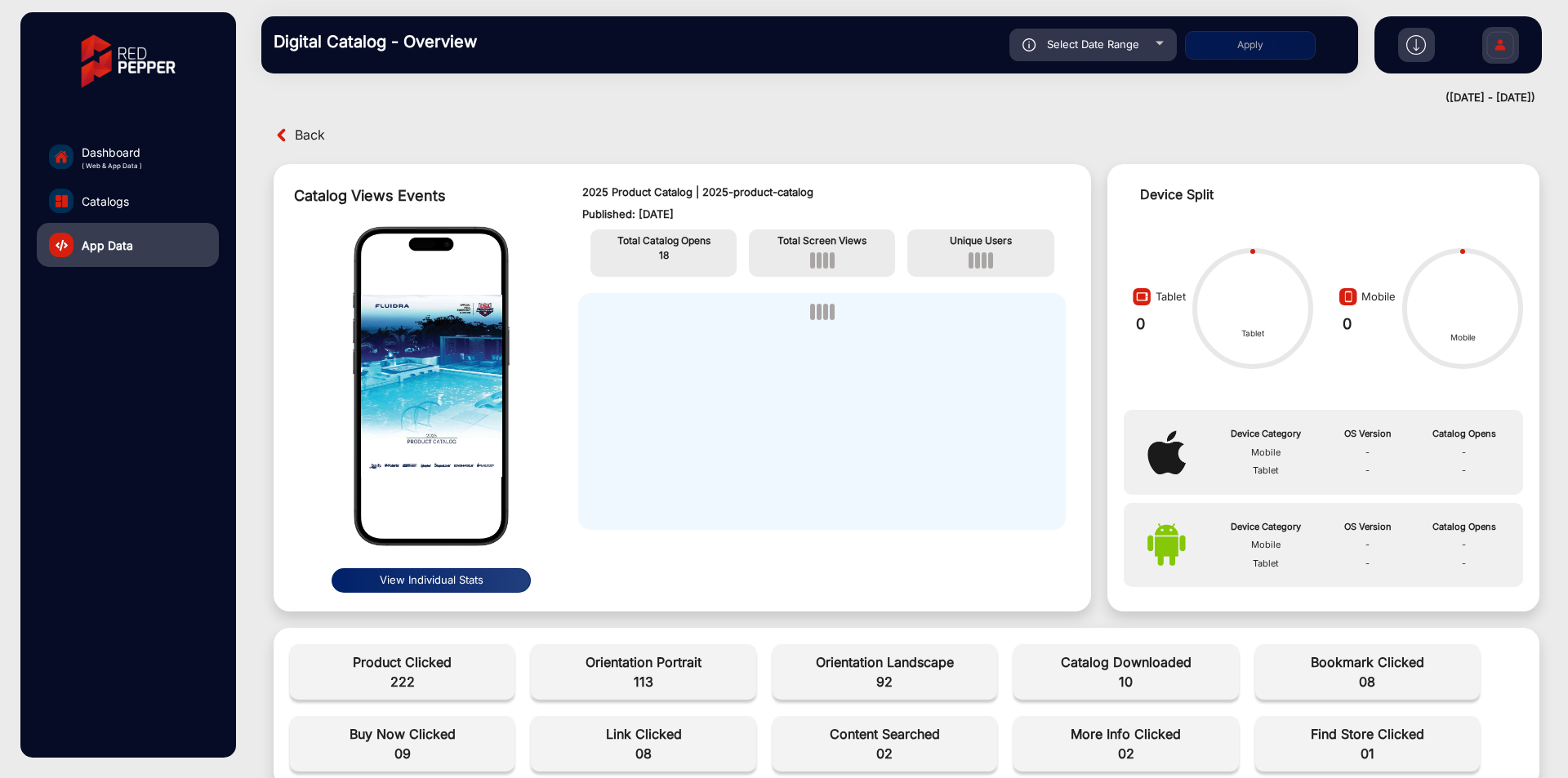
scroll to position [13, 0]
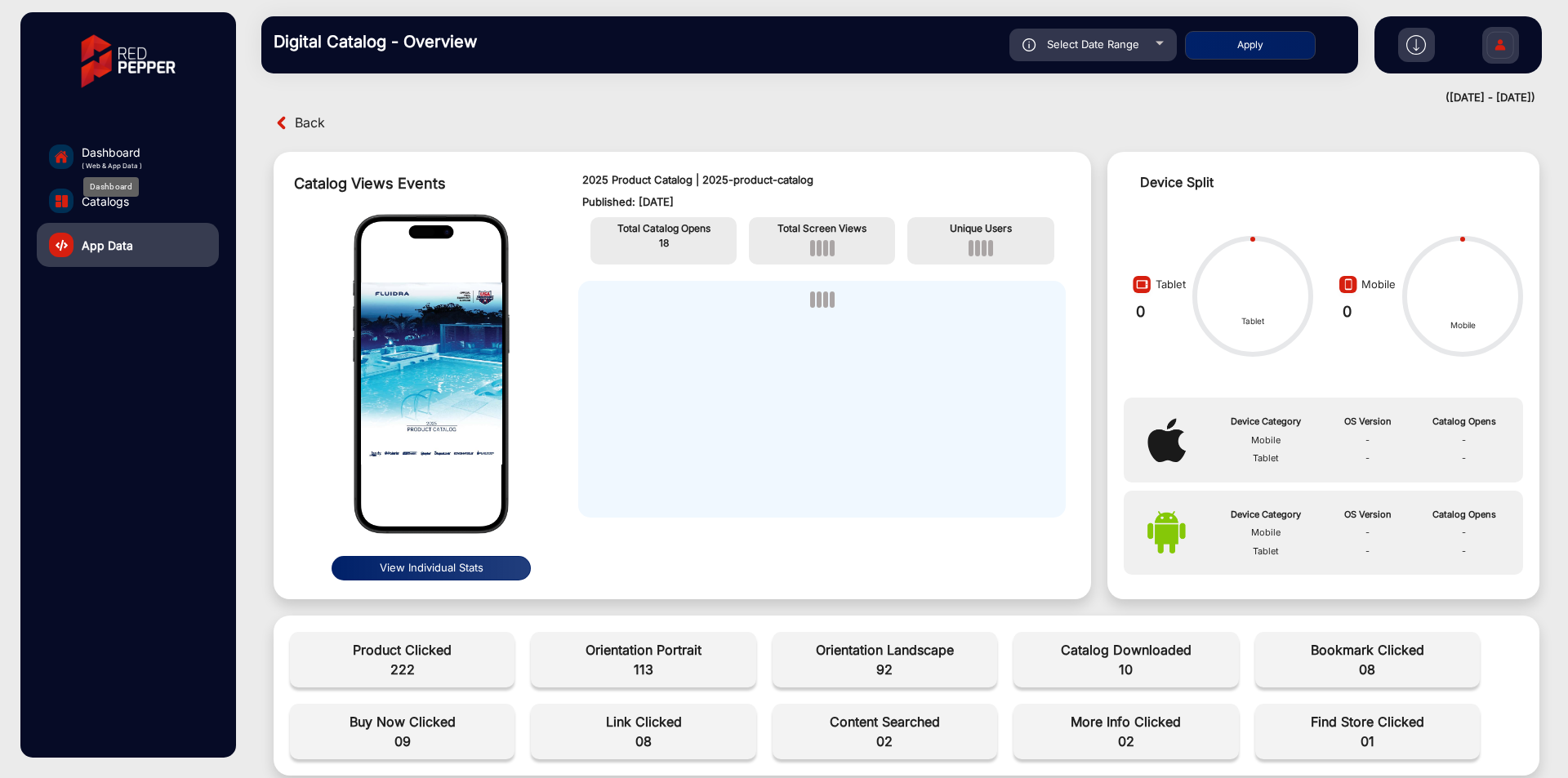
click at [130, 163] on span "( Web & App Data )" at bounding box center [111, 165] width 60 height 10
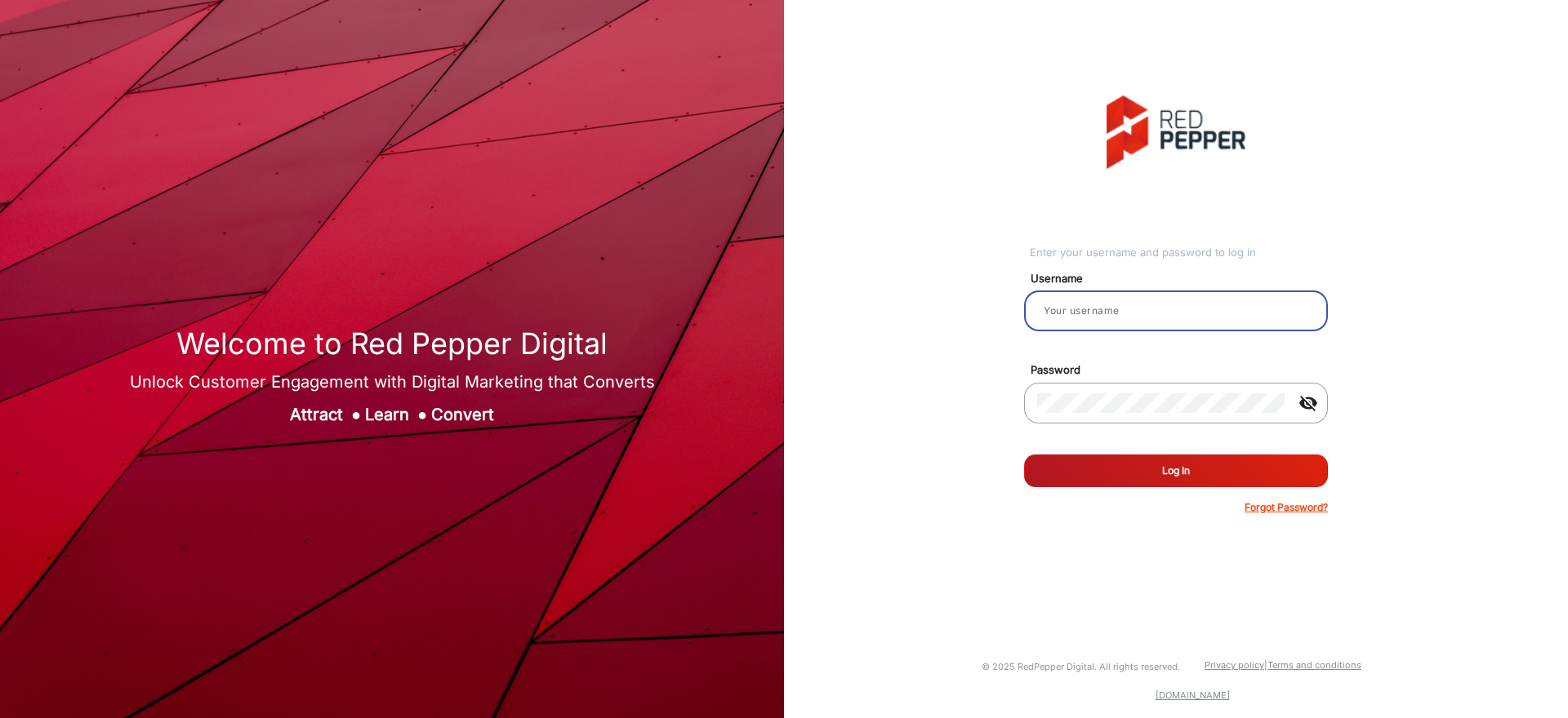
click at [1153, 310] on input "email" at bounding box center [1175, 311] width 278 height 19
type input "[PERSON_NAME]"
click at [1314, 400] on mat-icon "visibility_off" at bounding box center [1308, 404] width 39 height 19
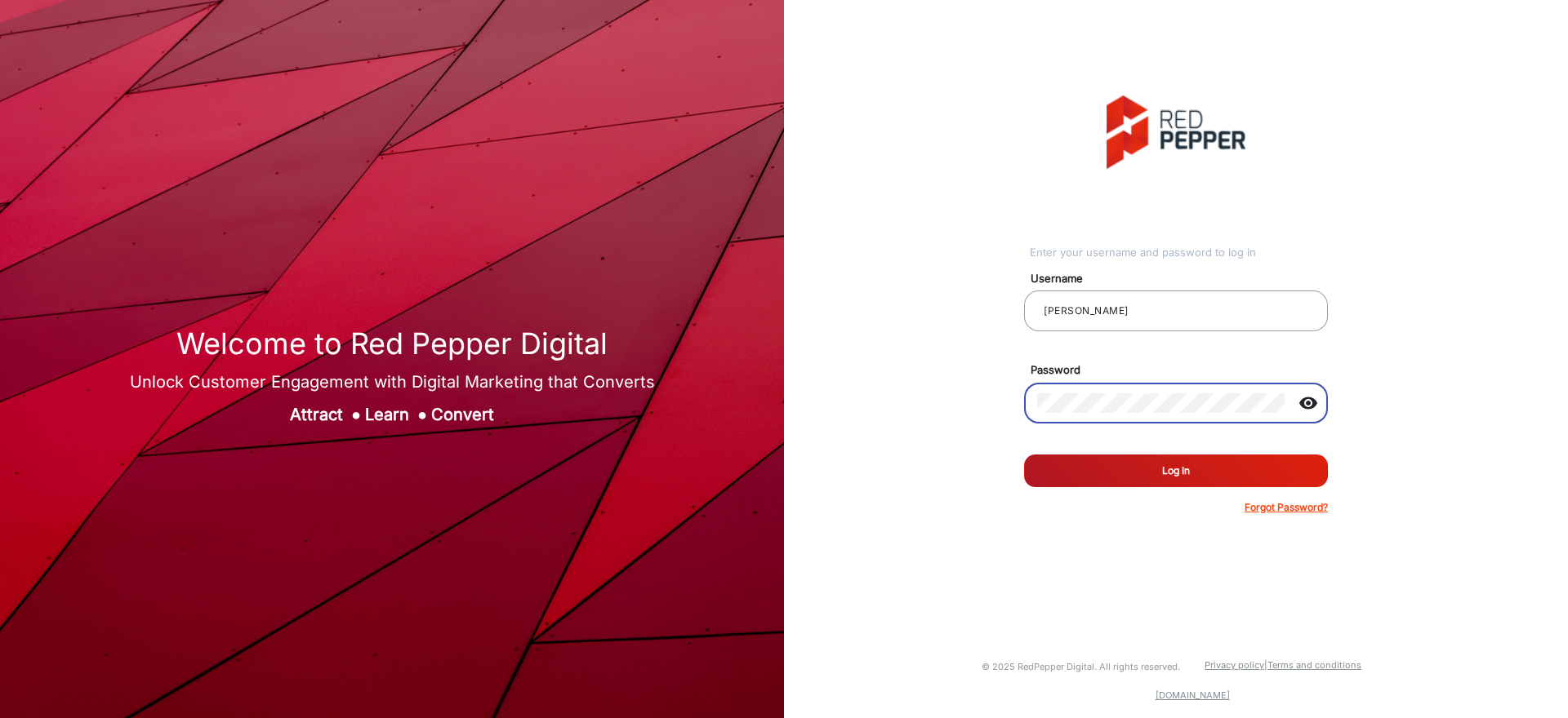
click at [1156, 463] on button "Log In" at bounding box center [1176, 471] width 304 height 33
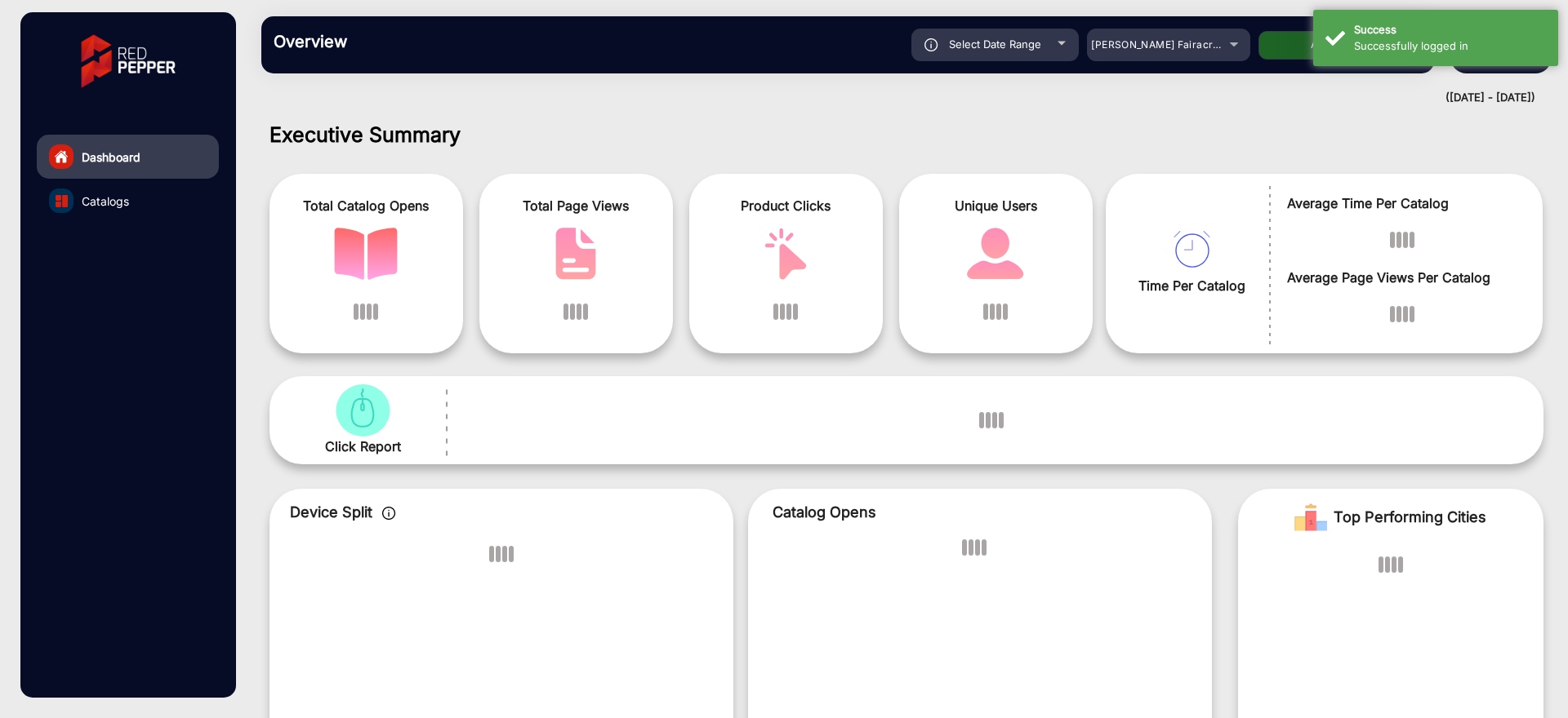
scroll to position [13, 0]
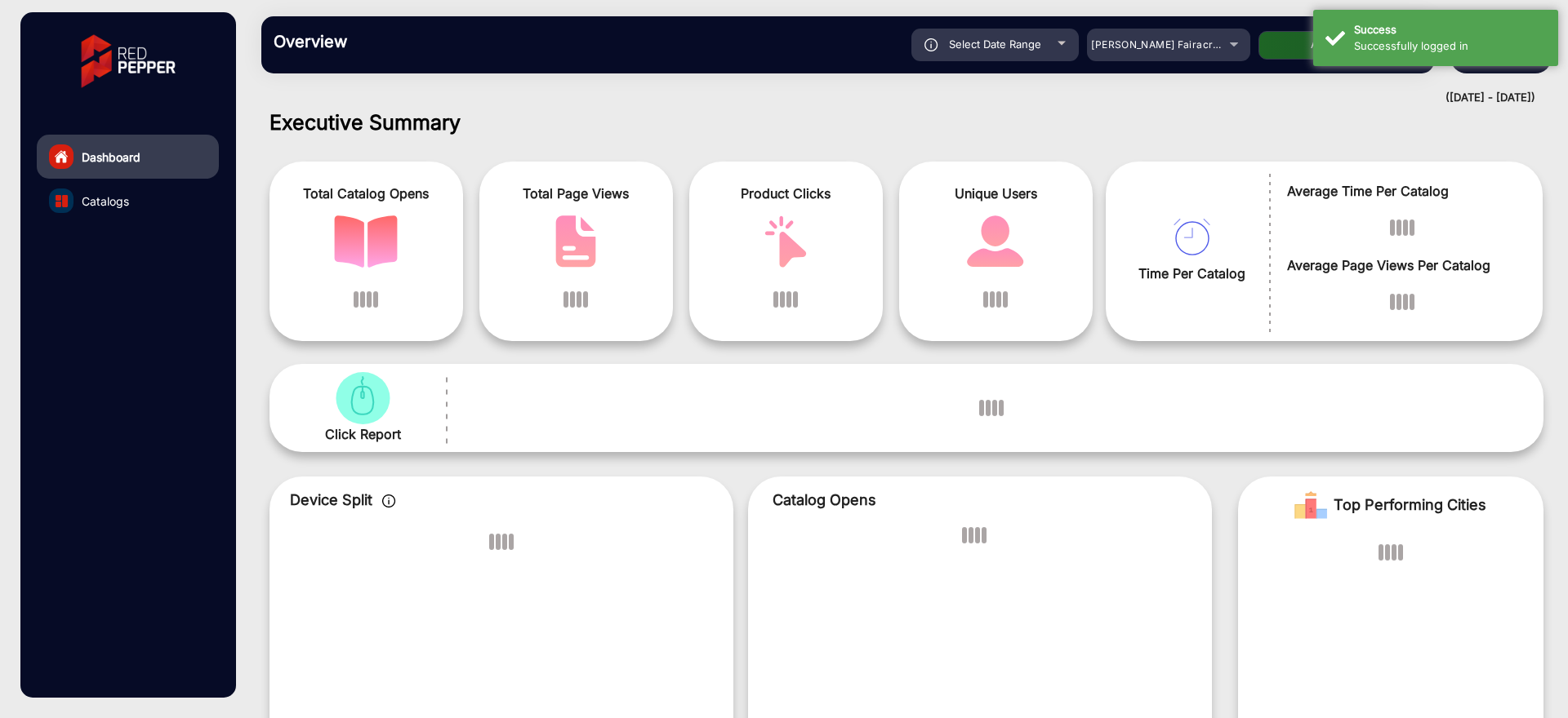
drag, startPoint x: 1051, startPoint y: 539, endPoint x: 1427, endPoint y: 394, distance: 403.0
click at [1427, 404] on div at bounding box center [991, 408] width 1088 height 39
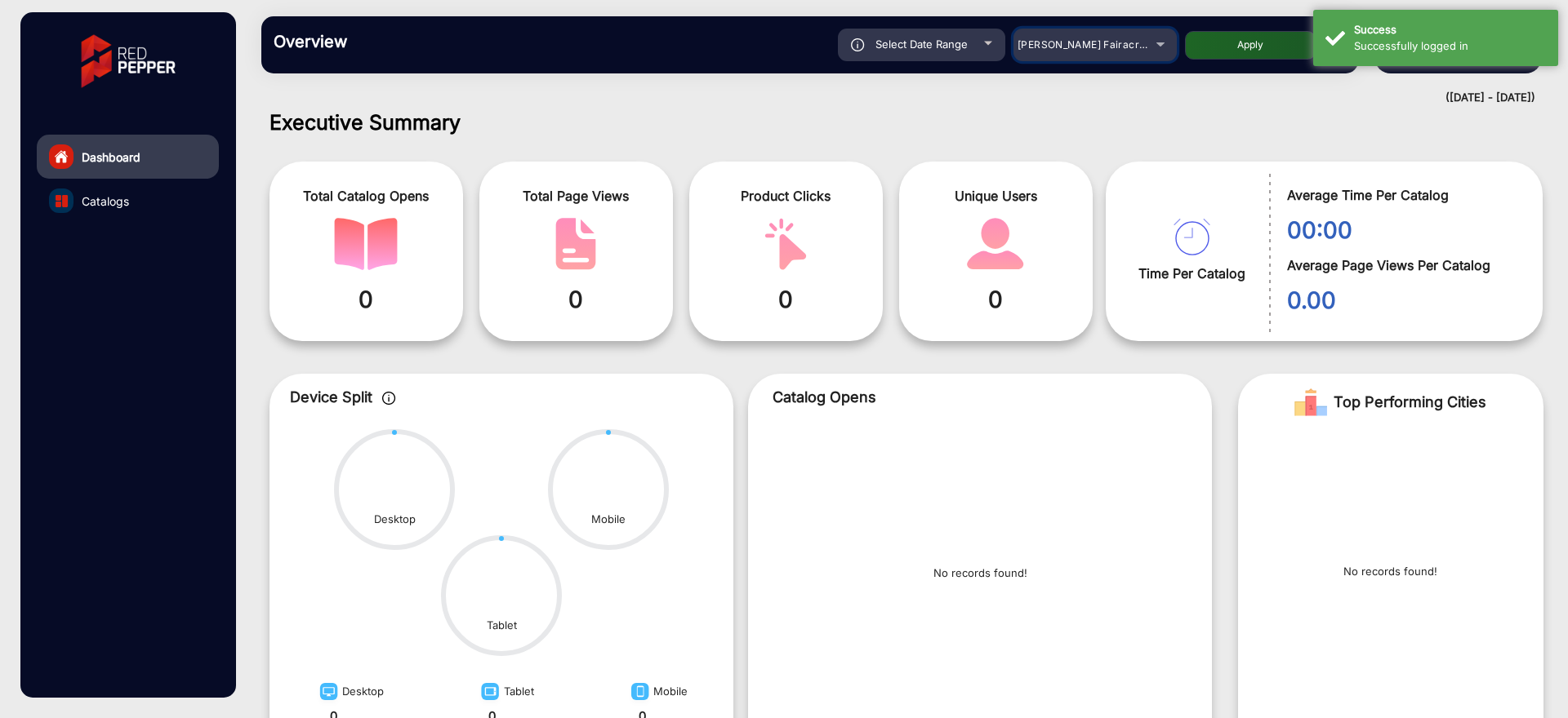
click at [1129, 46] on span "[PERSON_NAME] Fairacre Farms" at bounding box center [1098, 45] width 162 height 13
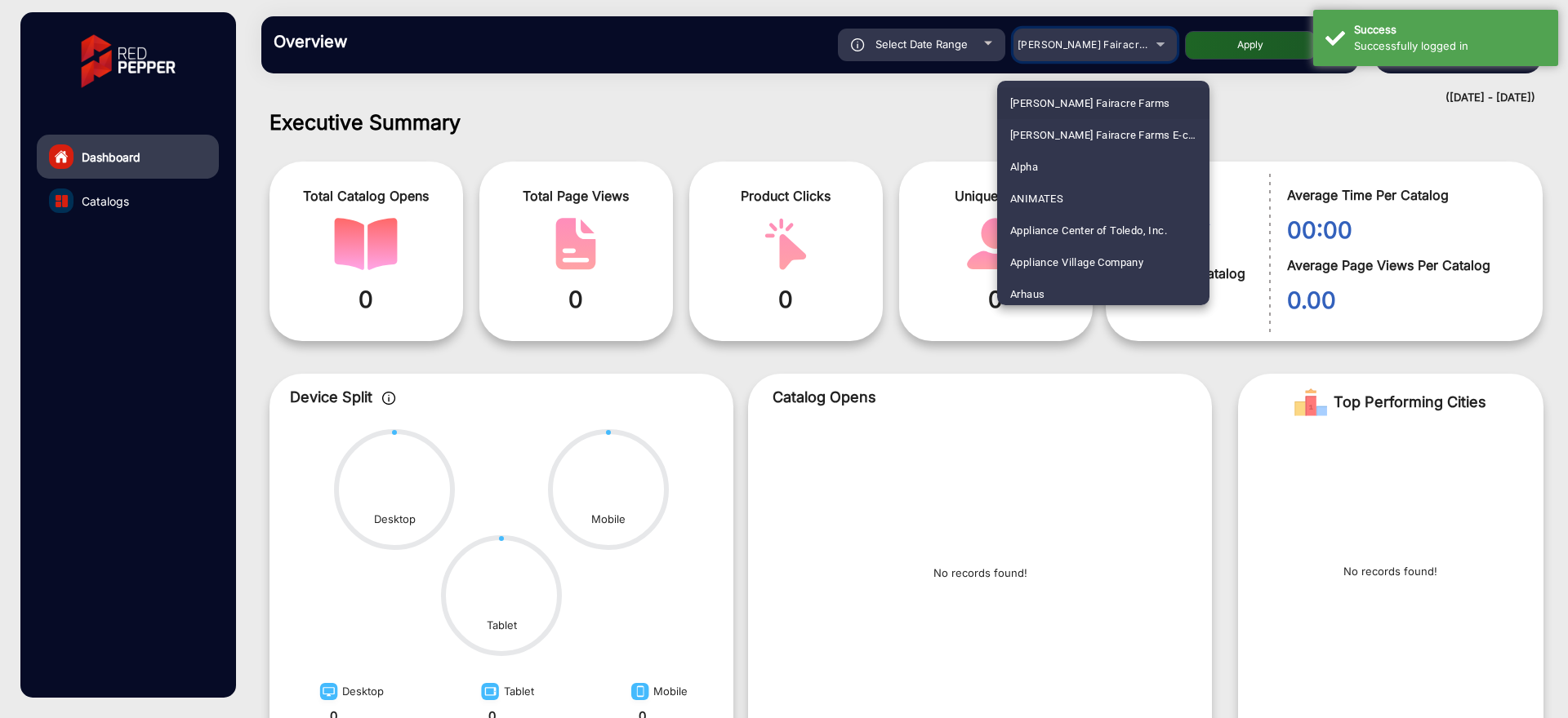
scroll to position [1119, 0]
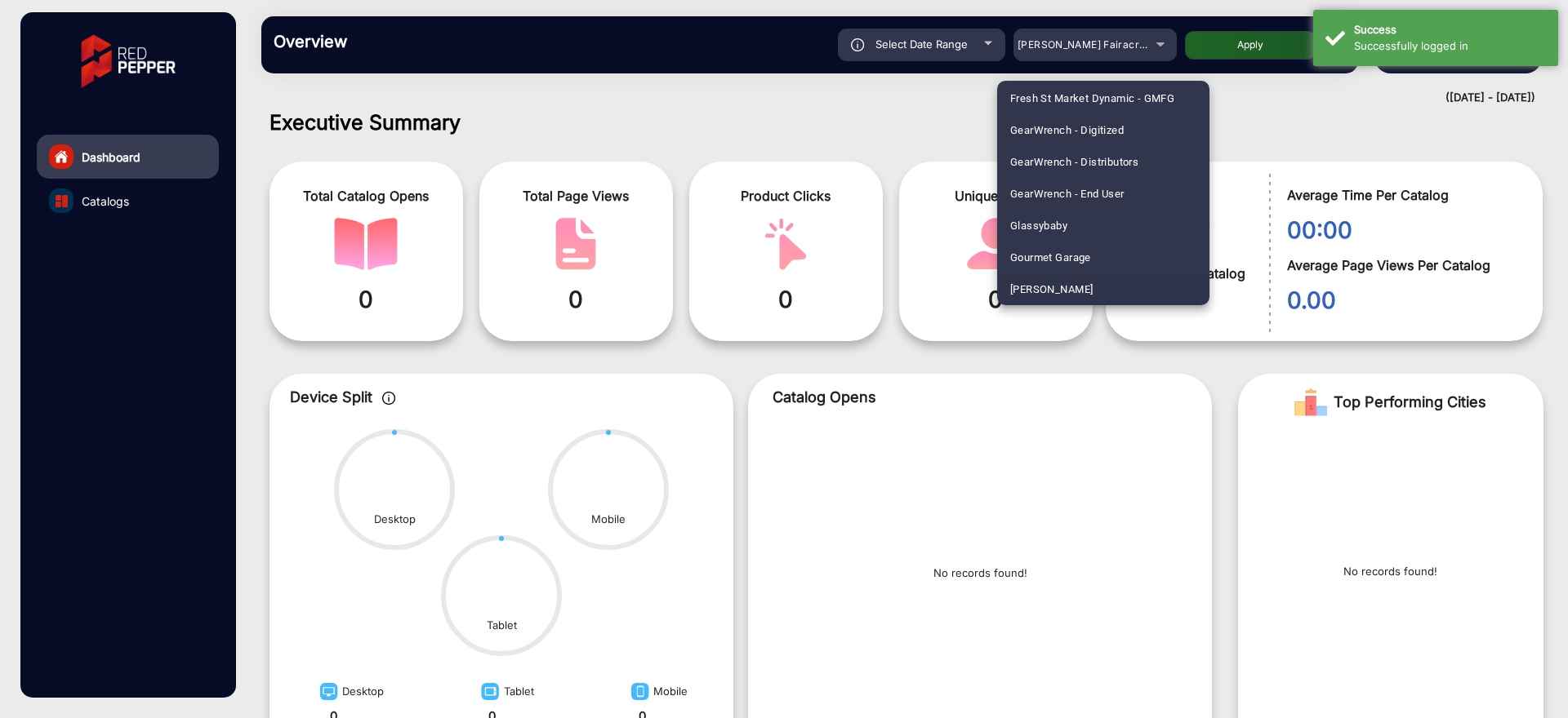
click at [1041, 294] on span "[PERSON_NAME]" at bounding box center [1050, 289] width 82 height 32
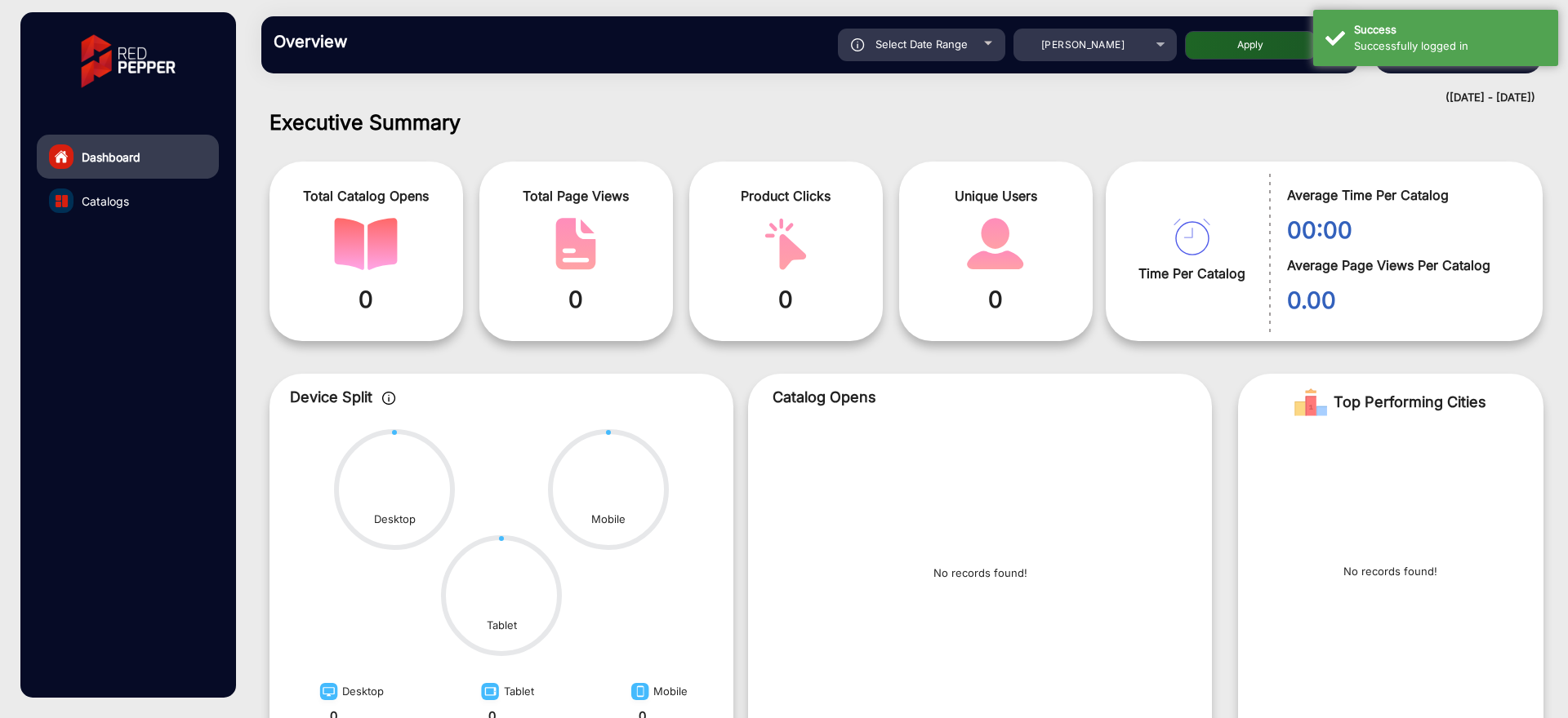
click at [942, 28] on div "Overview Reports Understand what makes your customers tick and learn how they a…" at bounding box center [809, 45] width 1097 height 57
click at [942, 34] on div "Select Date Range" at bounding box center [920, 45] width 167 height 33
type input "[DATE]"
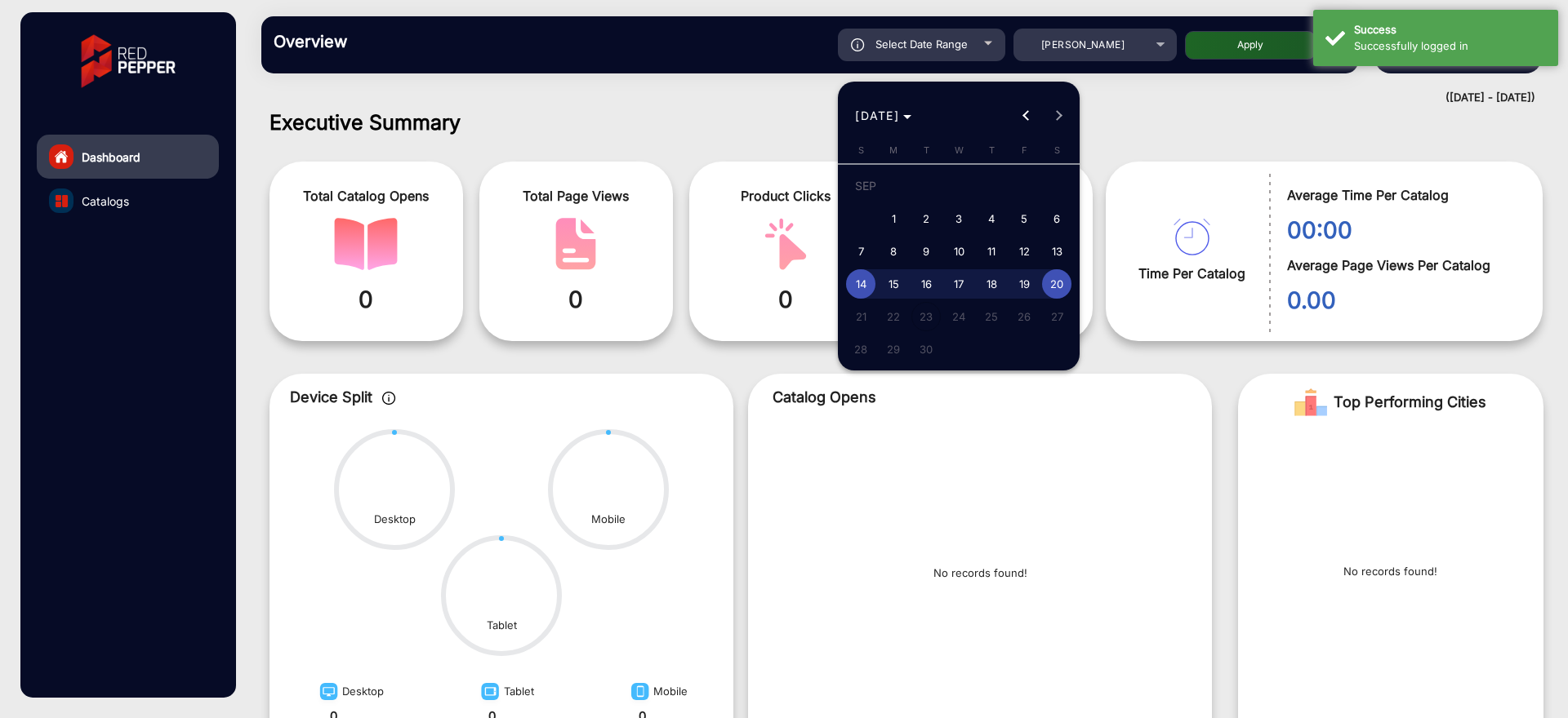
click at [1216, 100] on div at bounding box center [784, 359] width 1568 height 718
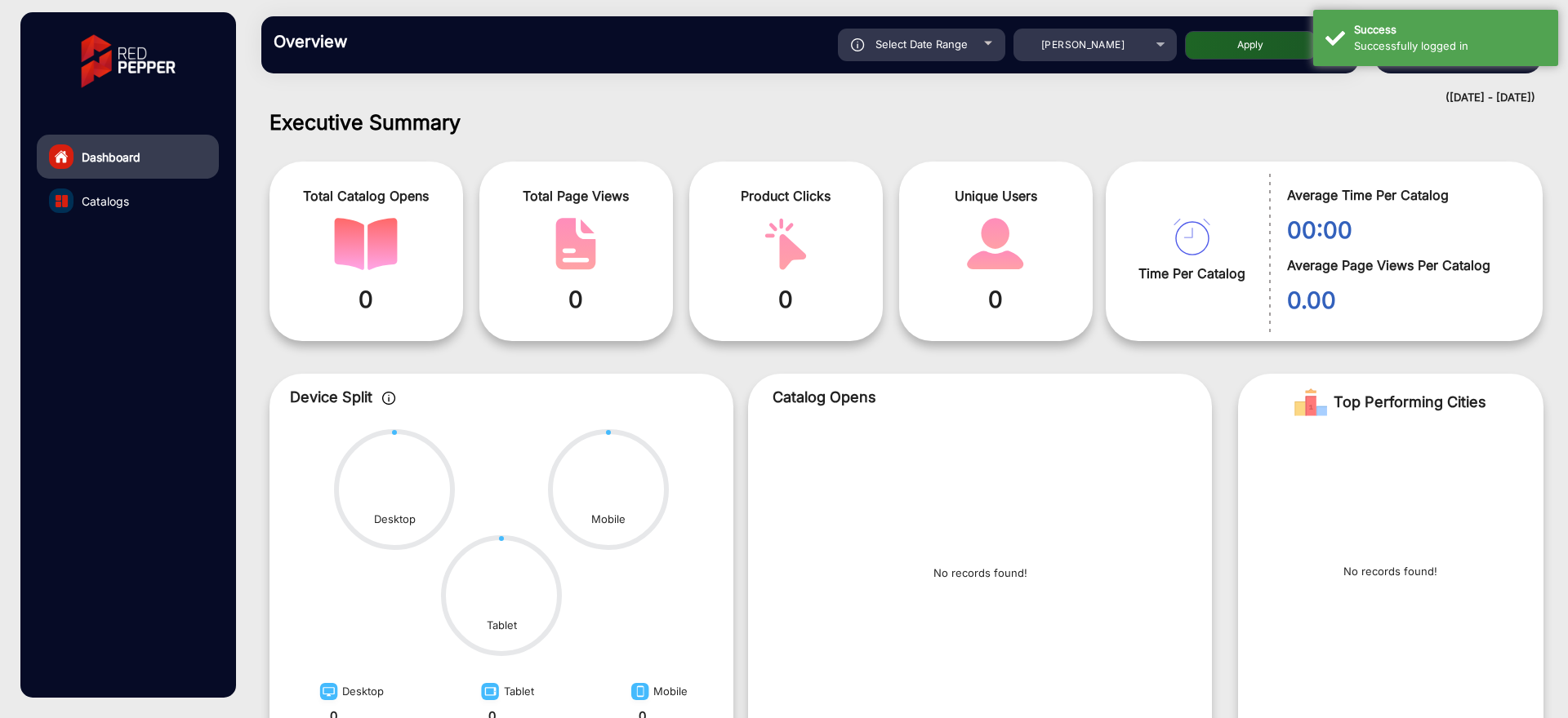
click at [1234, 45] on button "Apply" at bounding box center [1250, 45] width 131 height 29
type input "[DATE]"
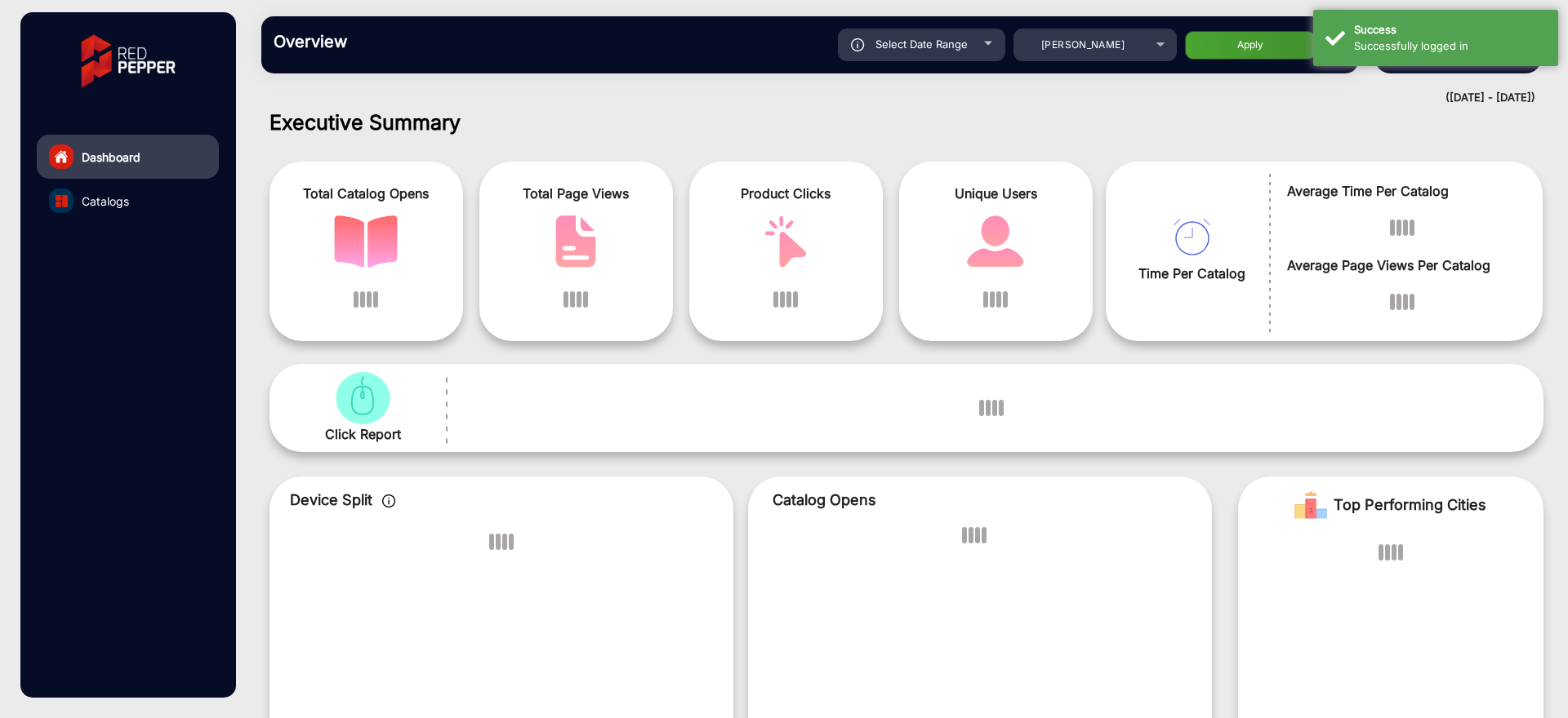
click at [169, 195] on link "Catalogs" at bounding box center [128, 201] width 182 height 45
